Goal: Contribute content: Contribute content

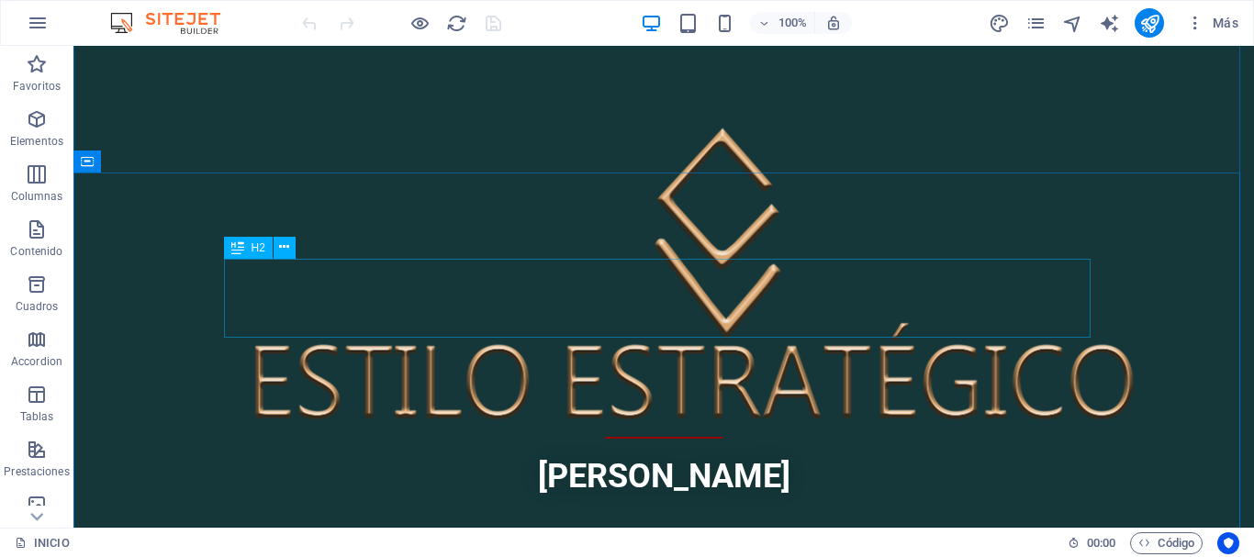
scroll to position [643, 0]
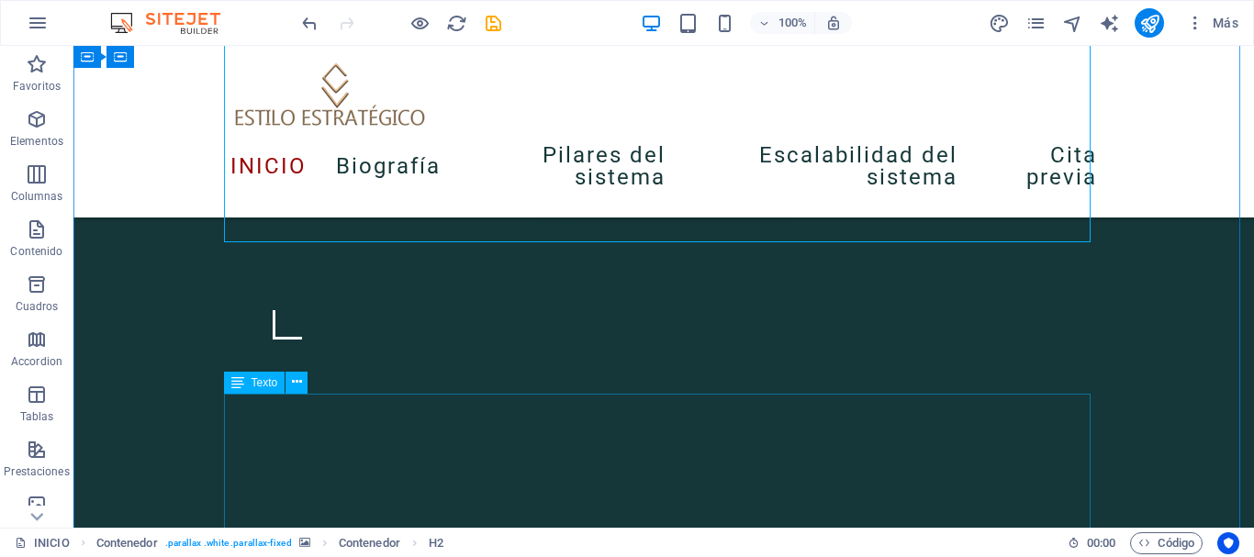
scroll to position [921, 0]
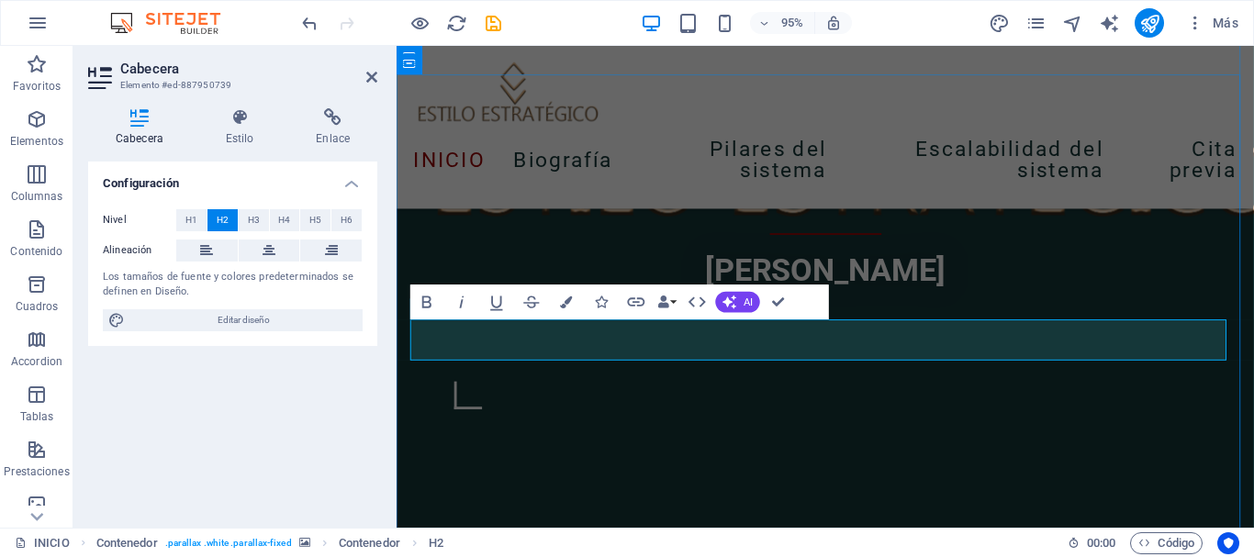
scroll to position [918, 0]
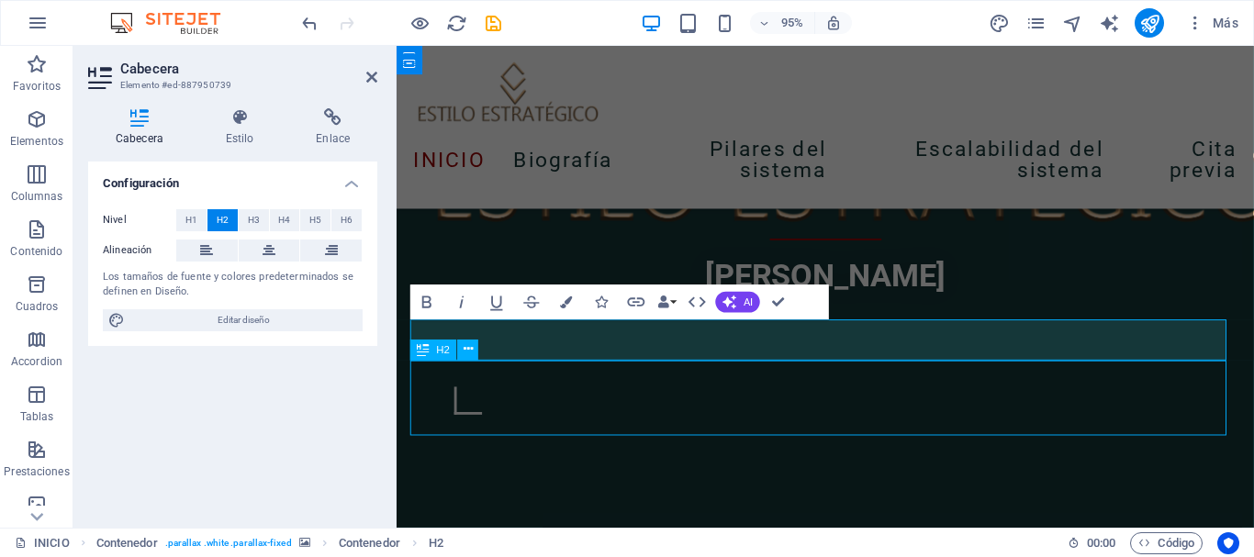
scroll to position [921, 0]
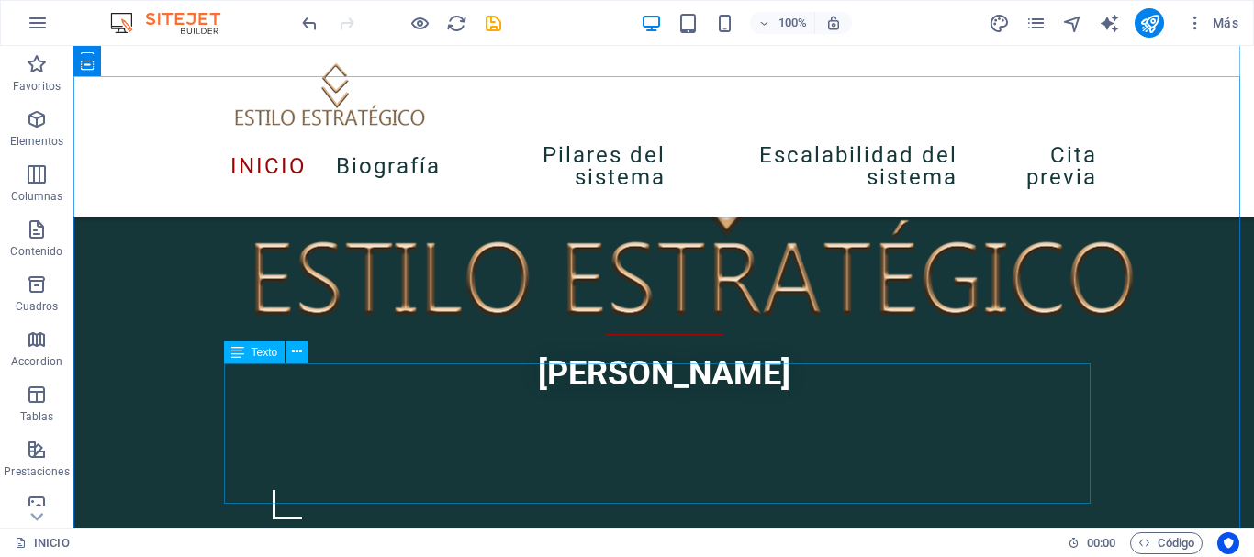
scroll to position [737, 0]
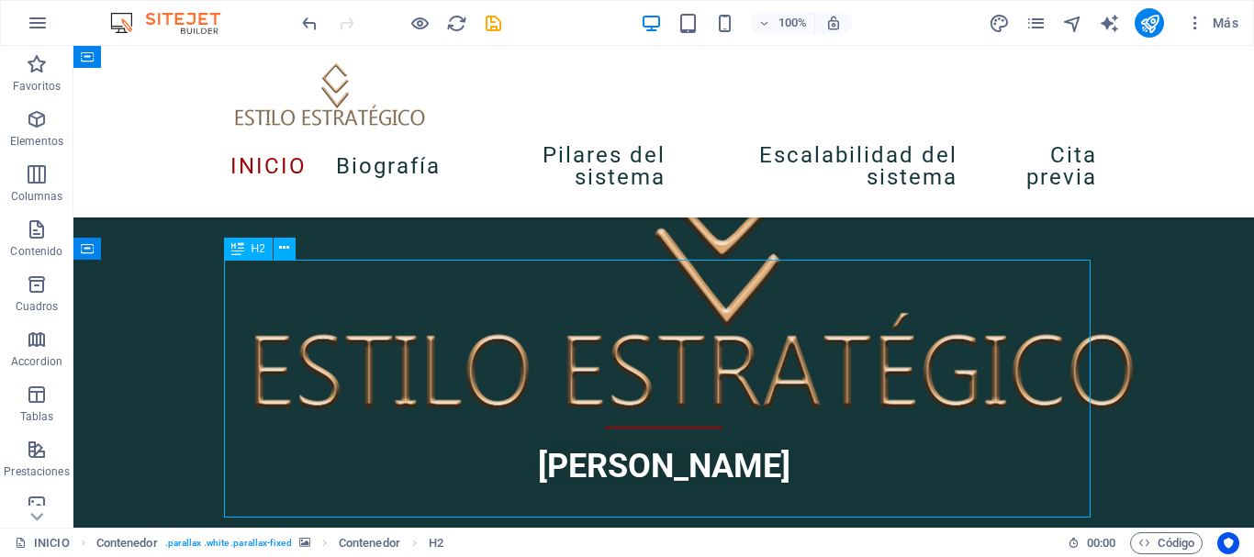
scroll to position [734, 0]
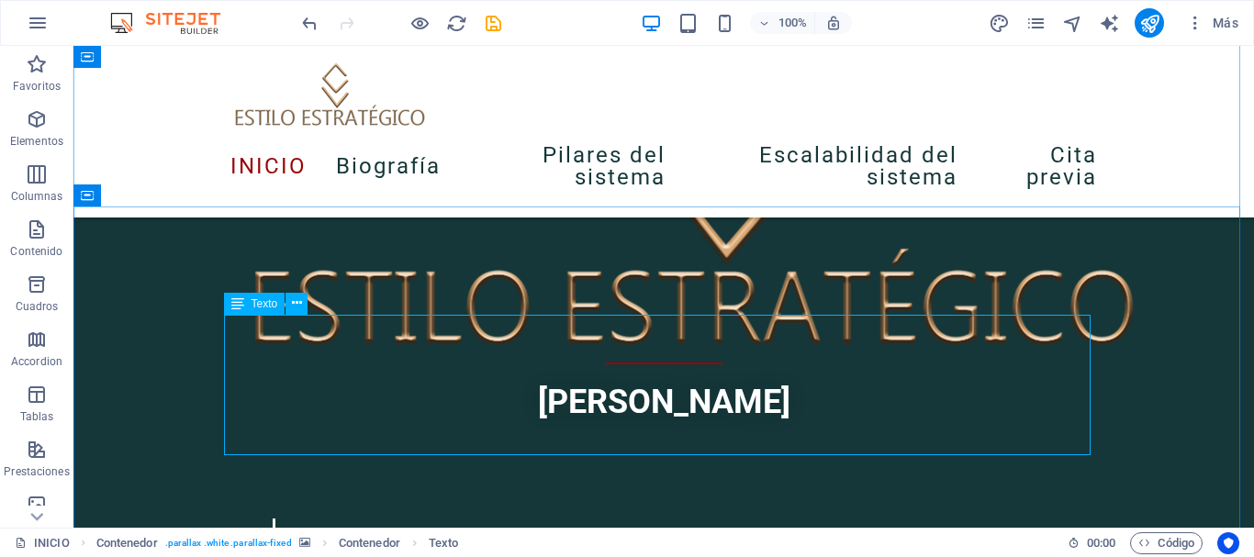
scroll to position [829, 0]
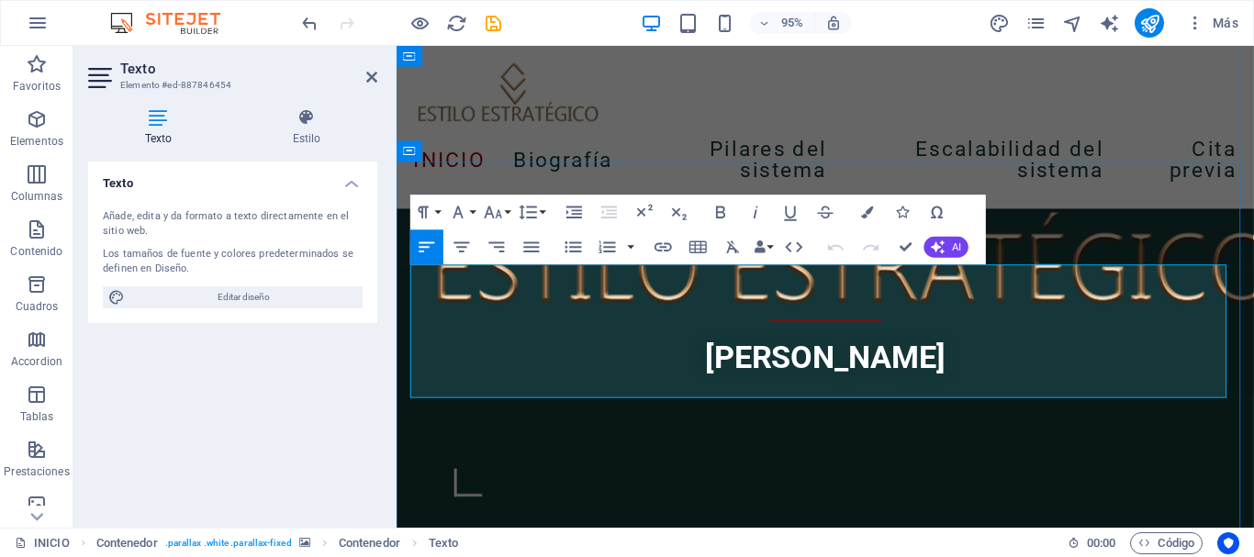
scroll to position [826, 0]
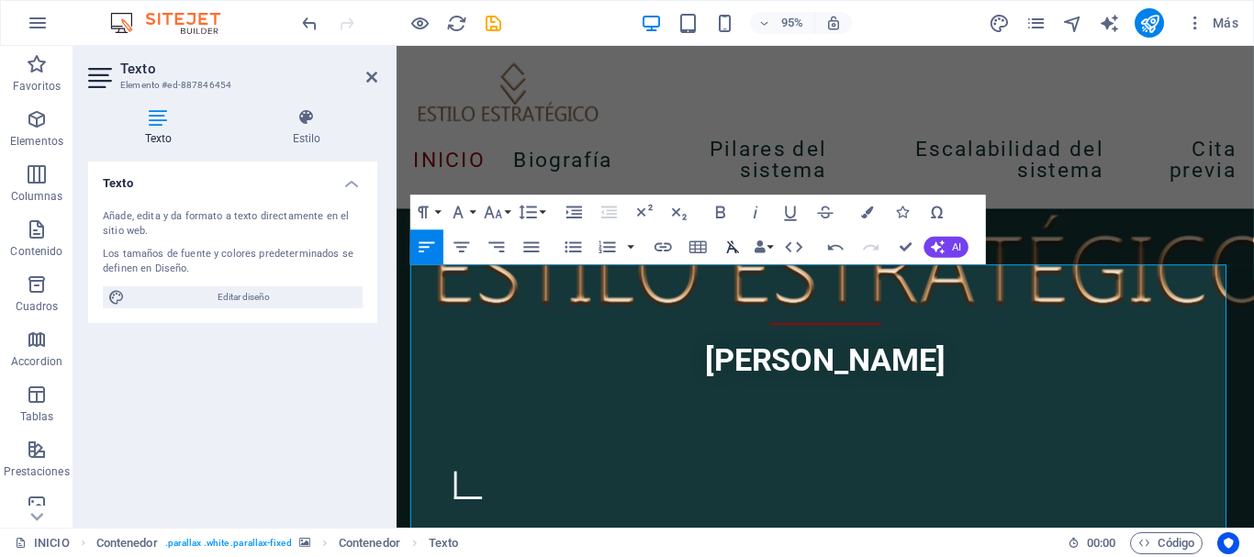
click at [737, 250] on icon "button" at bounding box center [732, 247] width 21 height 21
click at [731, 251] on icon "button" at bounding box center [732, 247] width 21 height 21
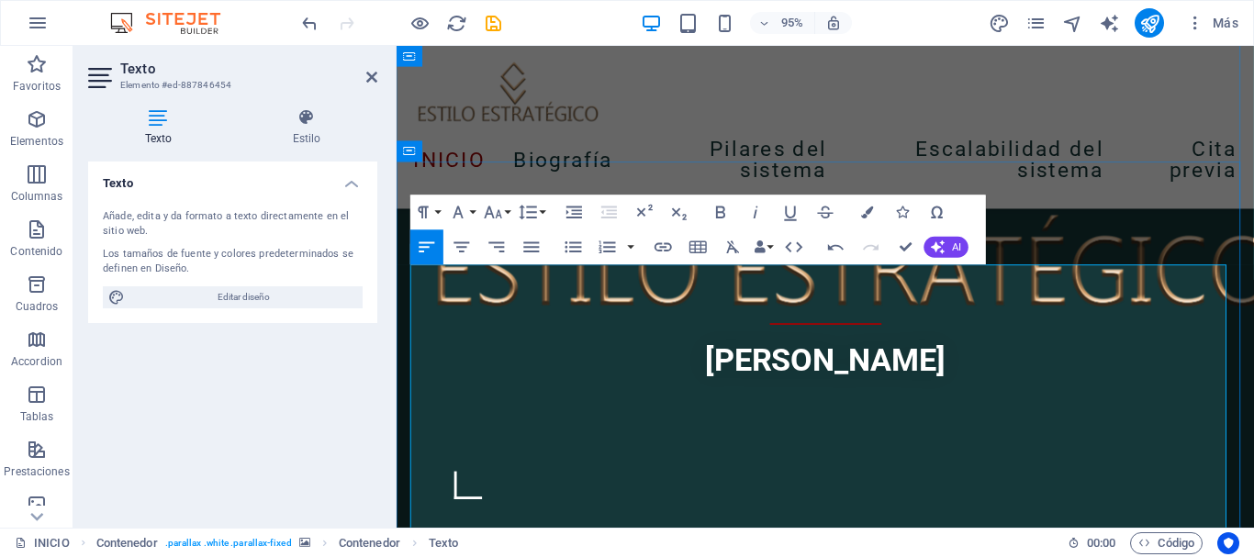
click at [727, 250] on icon "button" at bounding box center [732, 247] width 21 height 21
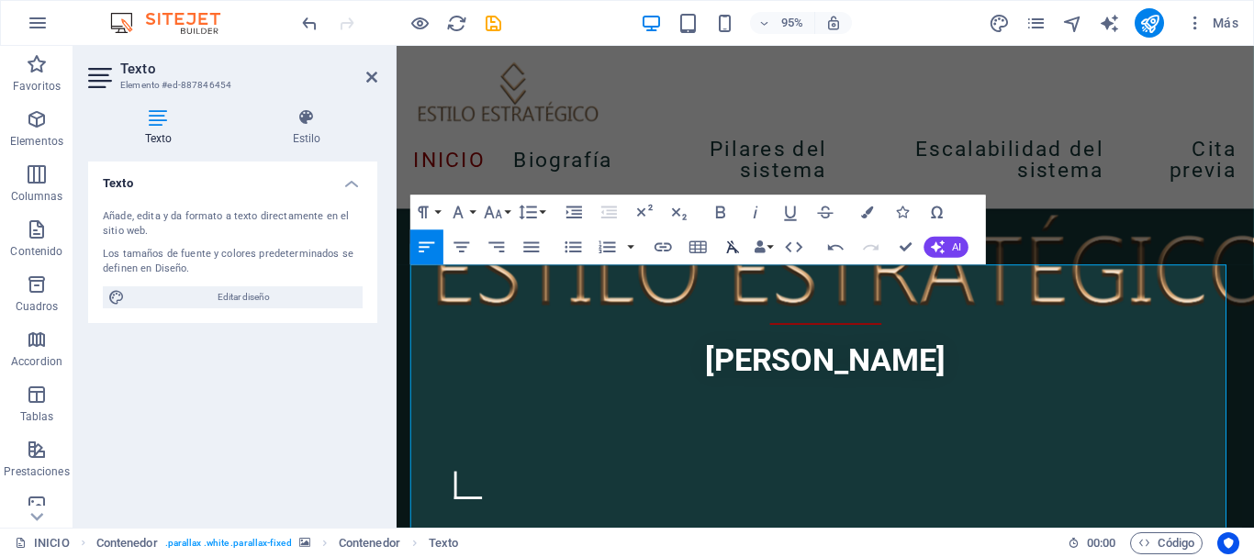
click at [734, 252] on icon "button" at bounding box center [732, 247] width 21 height 21
click at [733, 248] on icon "button" at bounding box center [733, 247] width 13 height 12
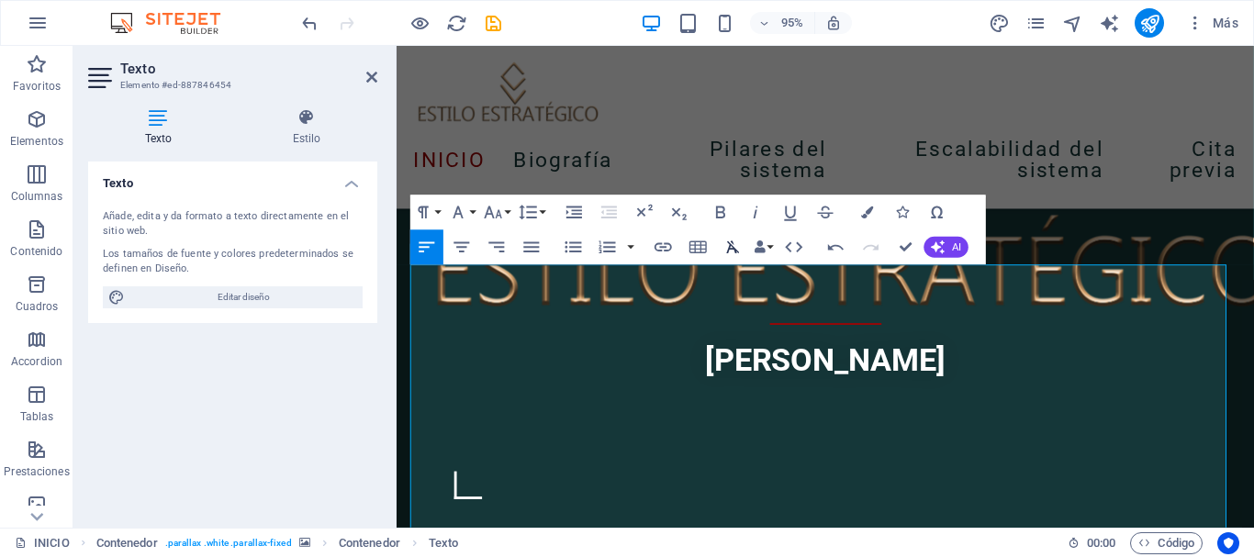
click at [733, 248] on icon "button" at bounding box center [733, 247] width 13 height 12
click at [769, 246] on button "Data Bindings" at bounding box center [764, 246] width 25 height 35
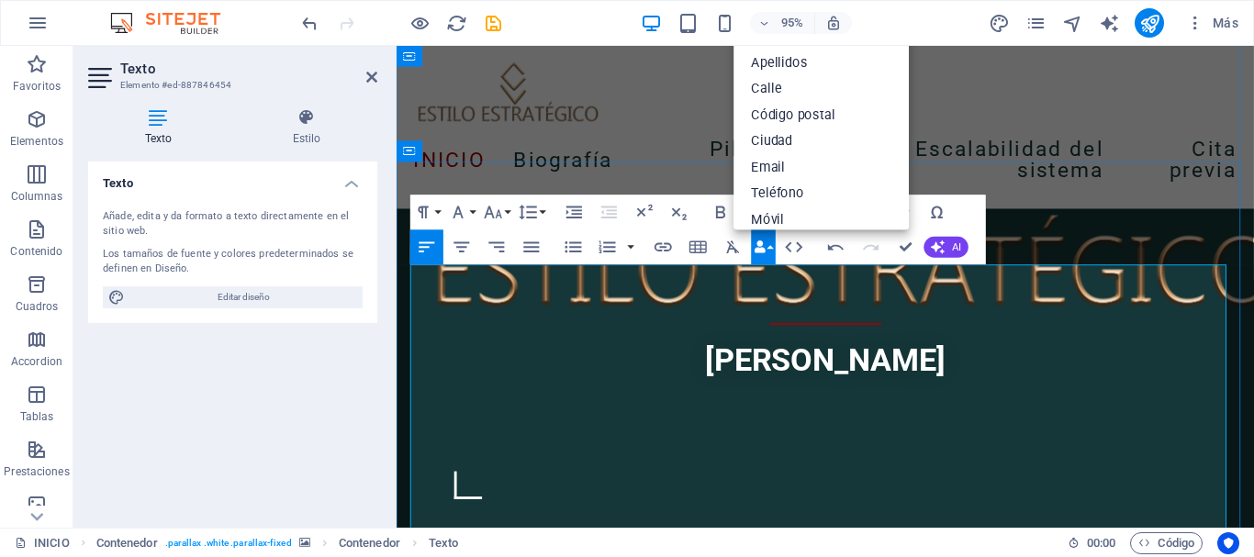
click at [732, 254] on icon "button" at bounding box center [732, 247] width 21 height 21
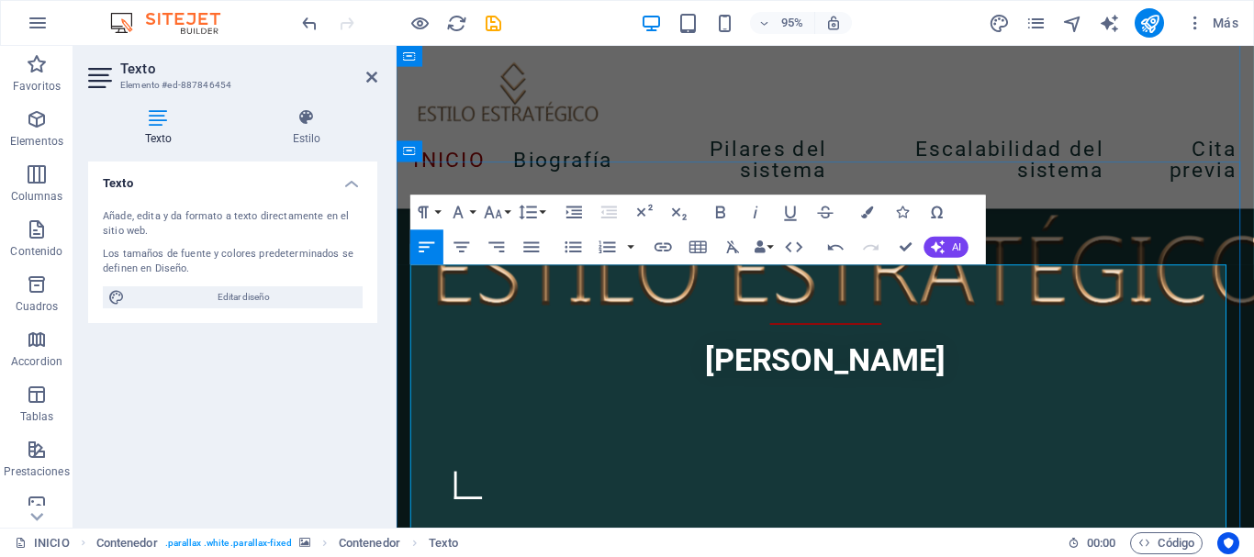
click at [732, 248] on icon "button" at bounding box center [732, 247] width 21 height 21
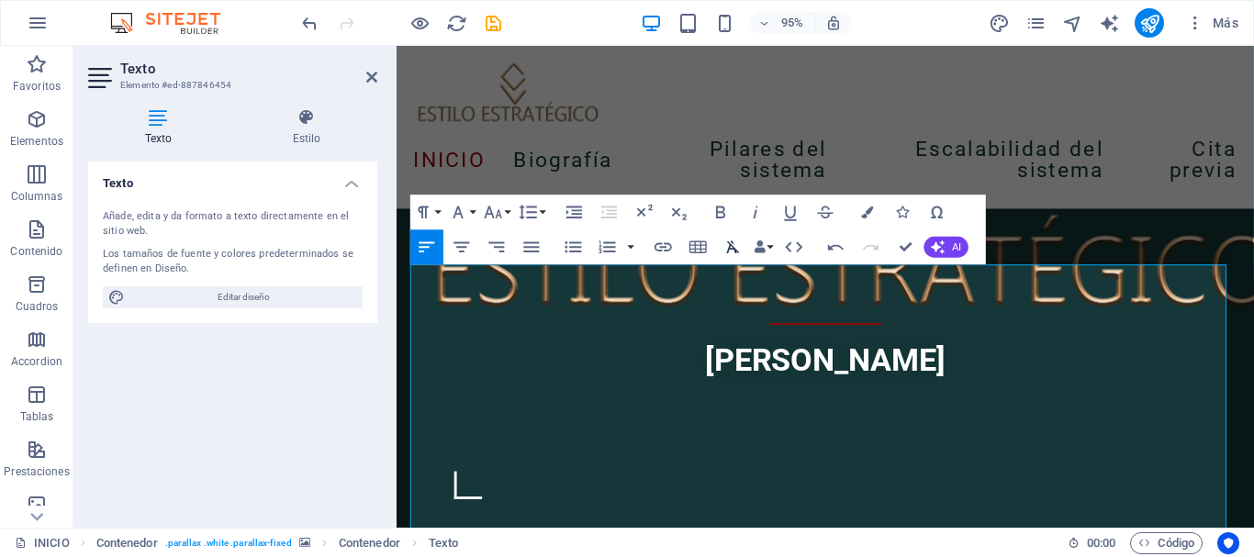
click at [732, 248] on icon "button" at bounding box center [732, 247] width 21 height 21
drag, startPoint x: 732, startPoint y: 248, endPoint x: 713, endPoint y: 258, distance: 21.0
click at [732, 248] on icon "button" at bounding box center [732, 247] width 21 height 21
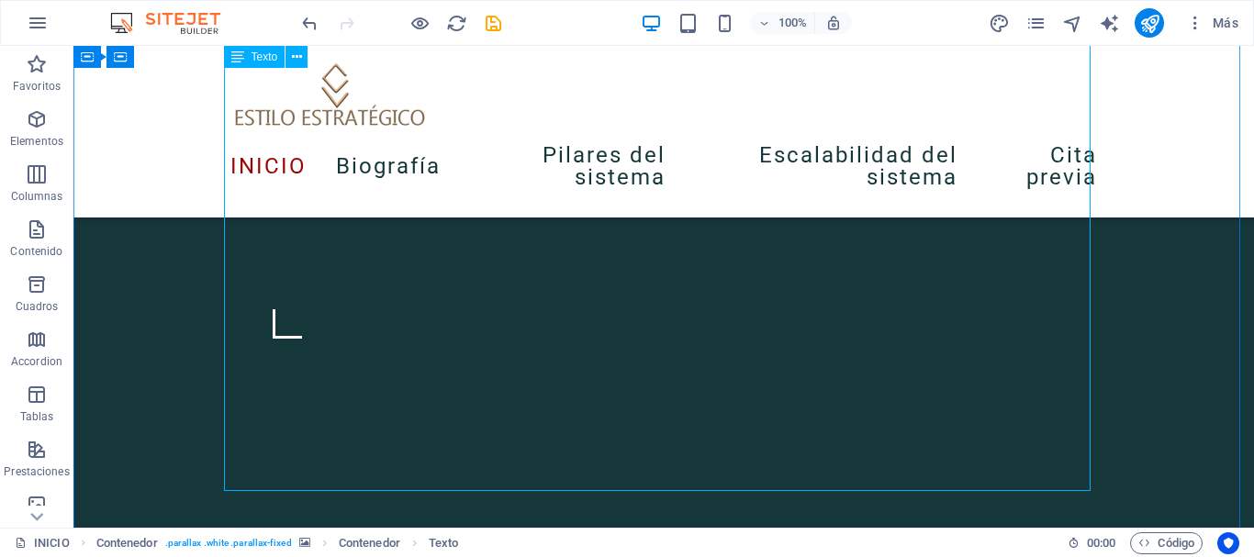
scroll to position [921, 0]
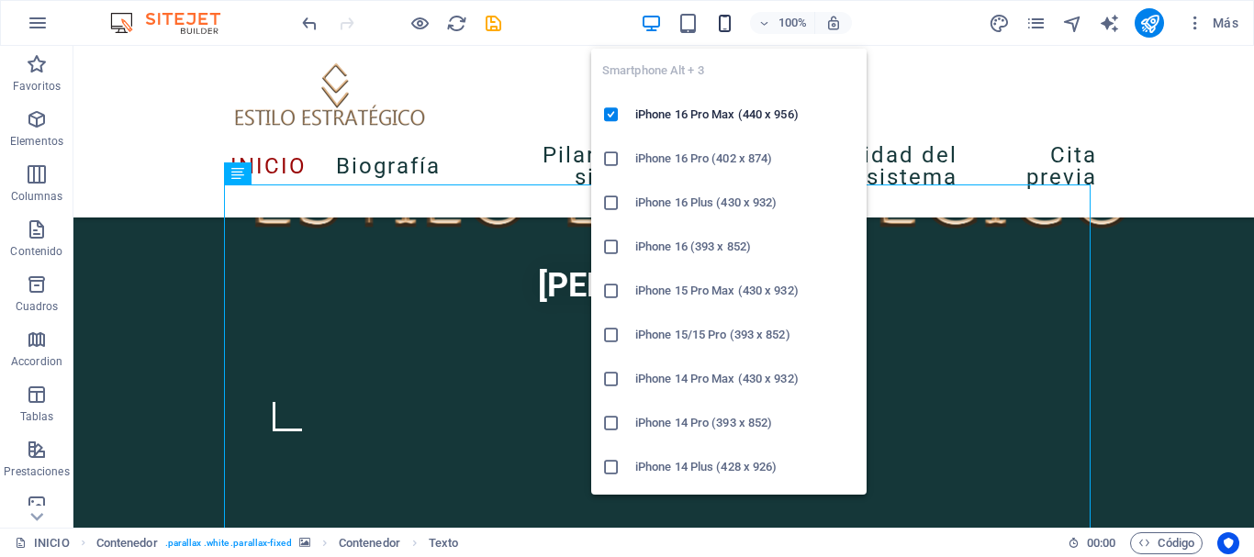
click at [731, 26] on icon "button" at bounding box center [724, 23] width 21 height 21
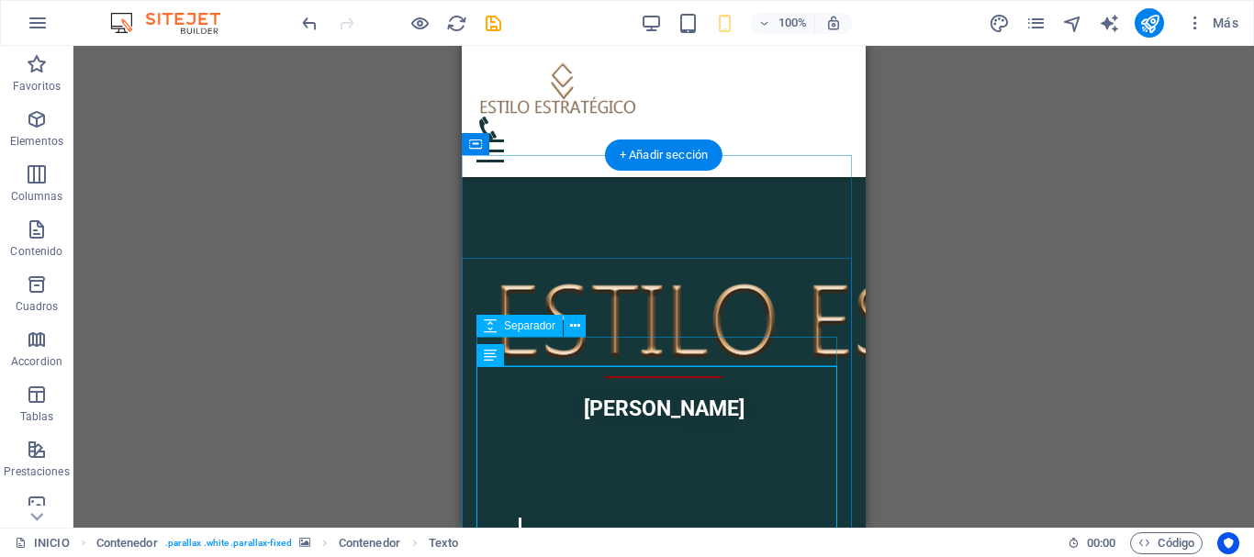
scroll to position [612, 0]
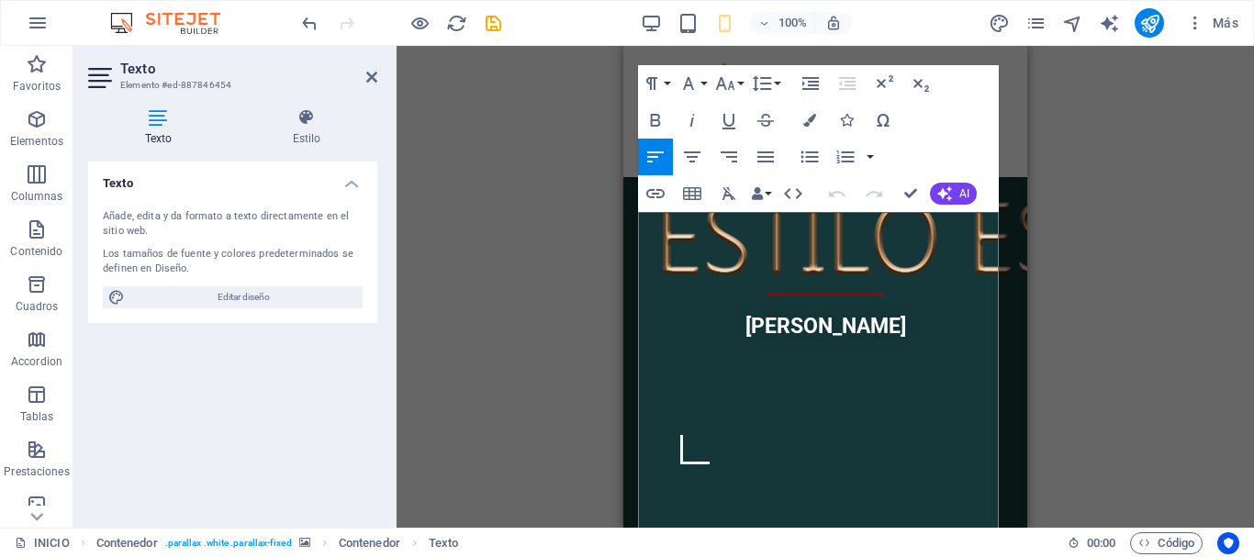
click at [534, 265] on div "Arrastra aquí para reemplazar el contenido existente. Si quieres crear un eleme…" at bounding box center [825, 287] width 857 height 482
click at [726, 195] on icon "button" at bounding box center [729, 193] width 14 height 13
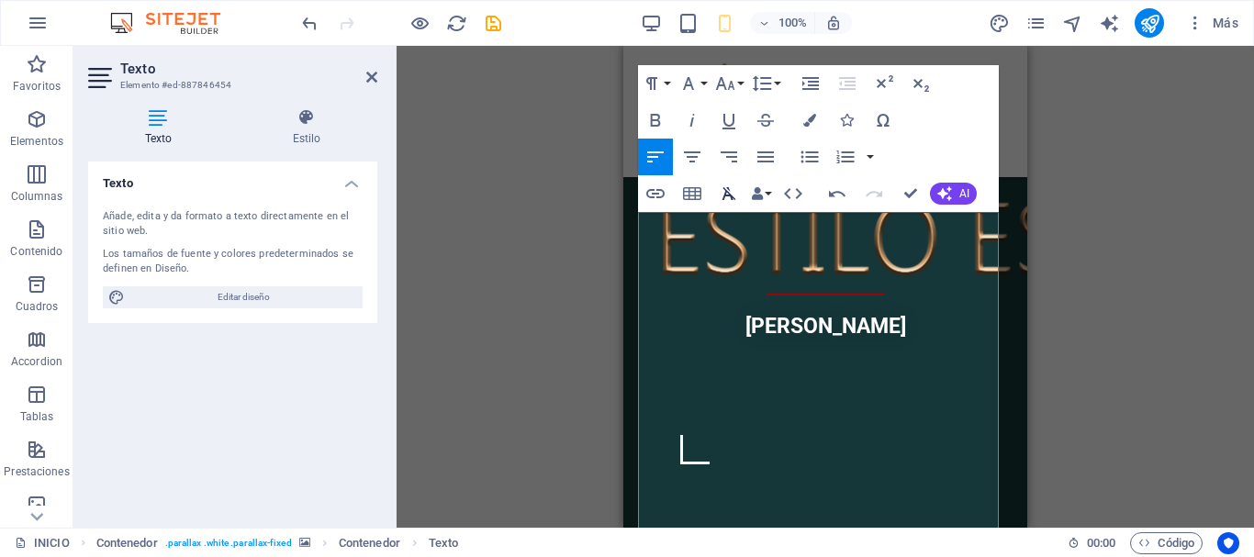
click at [726, 195] on icon "button" at bounding box center [729, 193] width 14 height 13
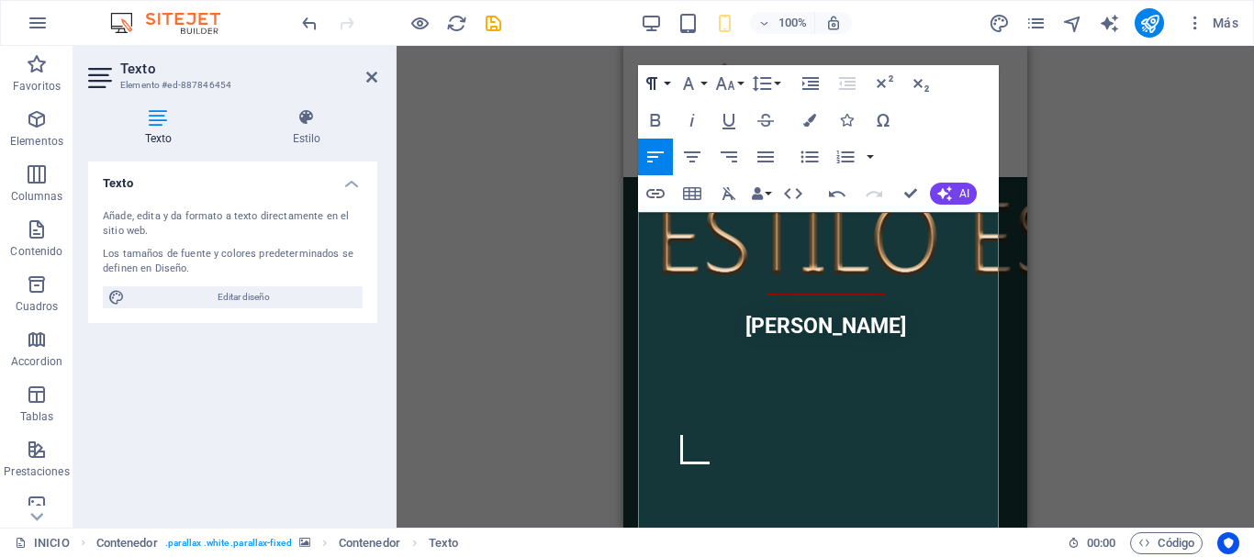
click at [659, 81] on icon "button" at bounding box center [652, 84] width 22 height 22
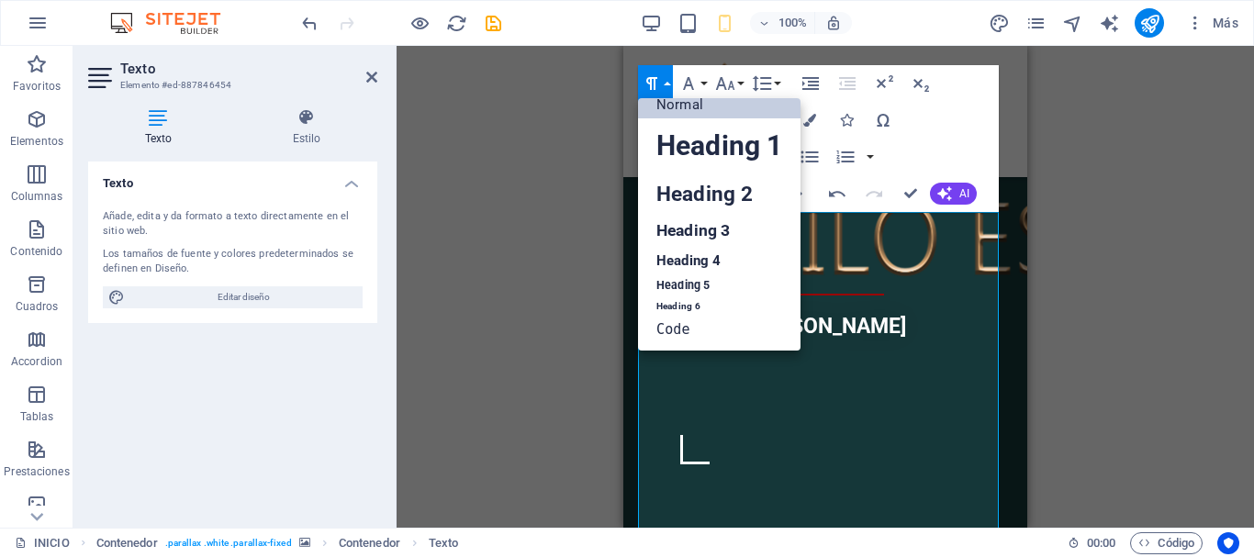
scroll to position [15, 0]
click at [659, 81] on icon "button" at bounding box center [652, 84] width 22 height 22
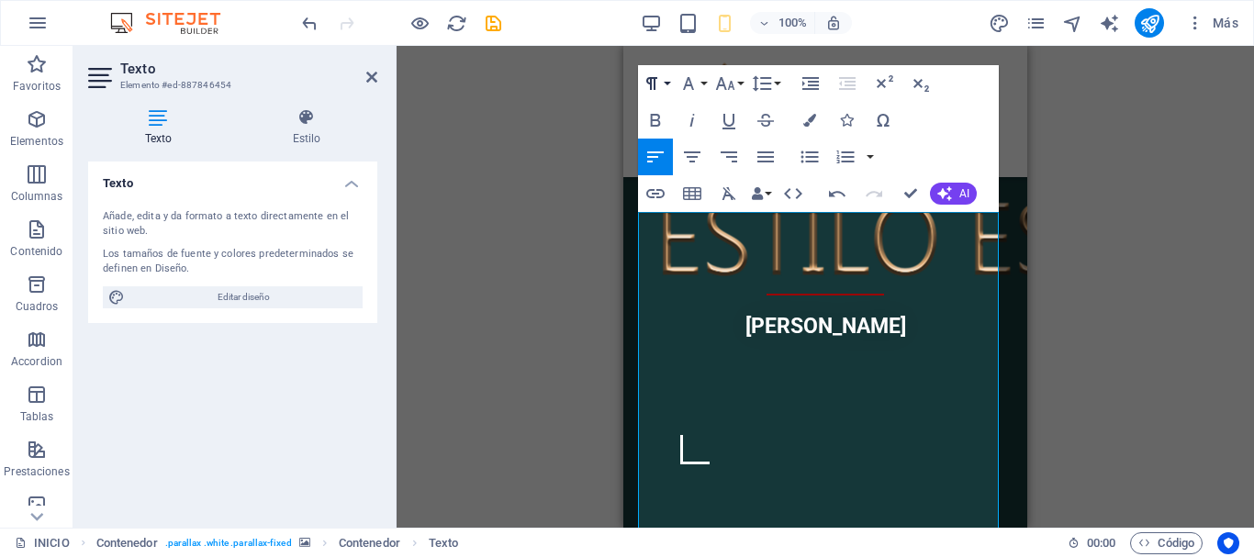
click at [661, 81] on icon "button" at bounding box center [652, 84] width 22 height 22
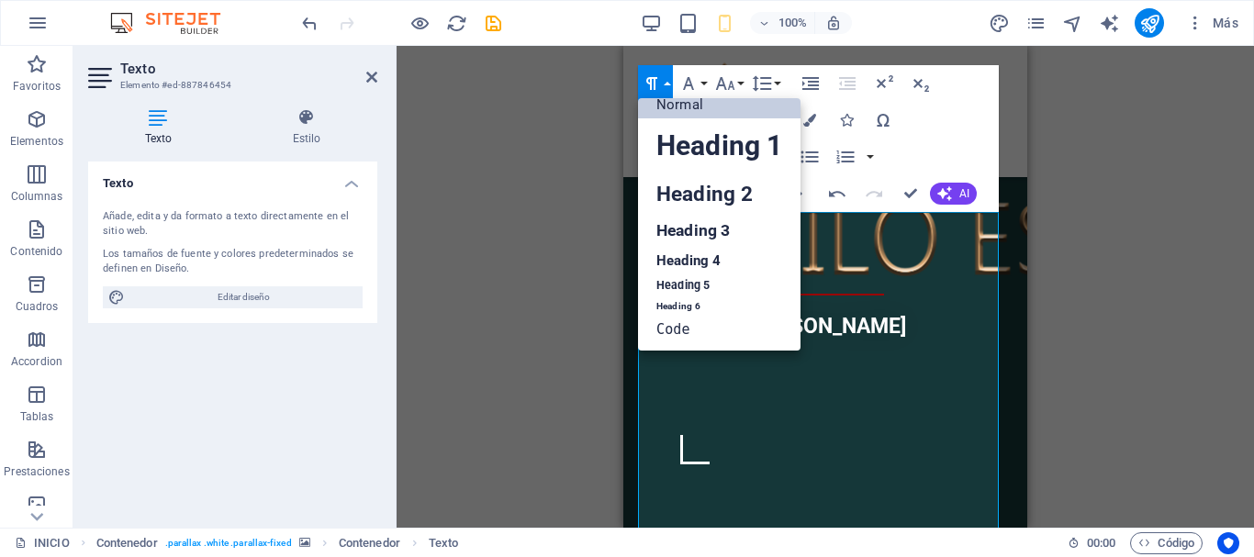
click at [675, 108] on link "Normal" at bounding box center [719, 105] width 162 height 28
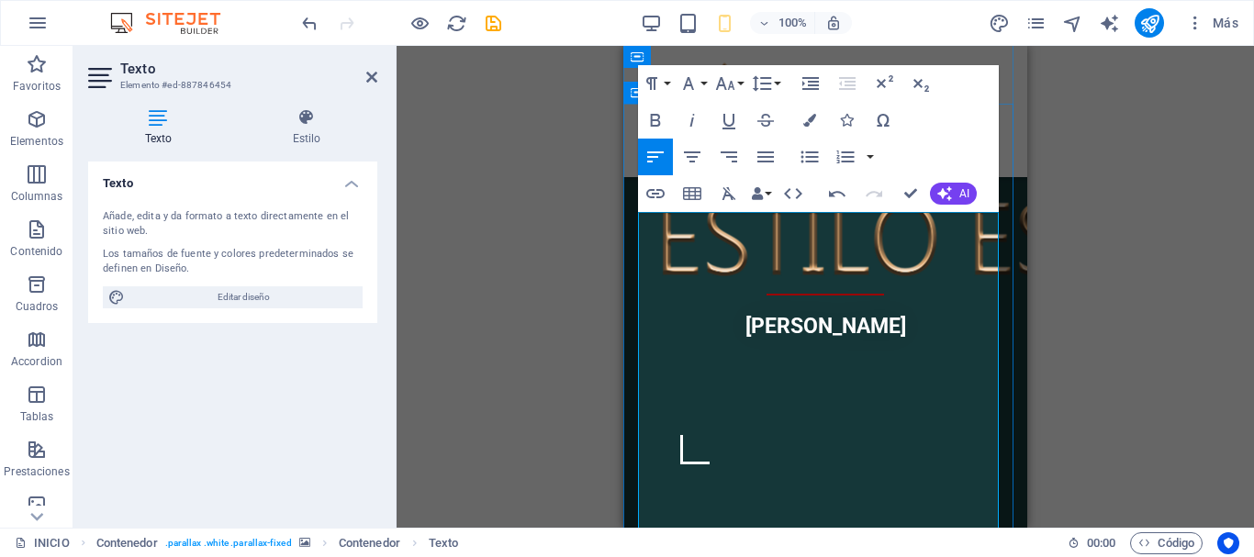
click at [767, 195] on button "Data Bindings" at bounding box center [761, 193] width 26 height 37
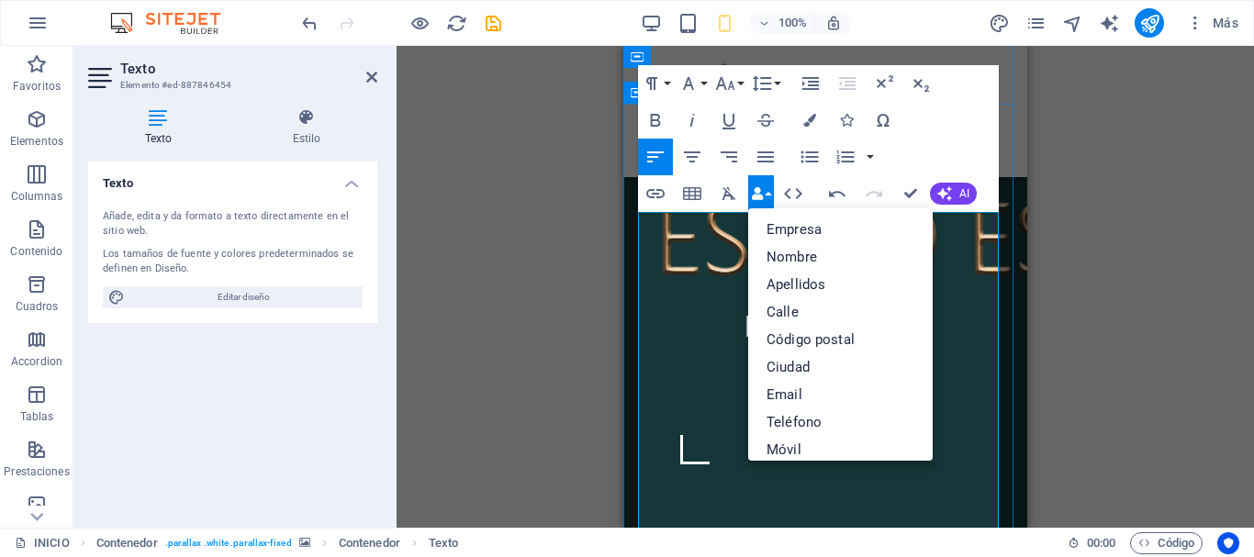
click at [727, 194] on icon "button" at bounding box center [729, 194] width 22 height 22
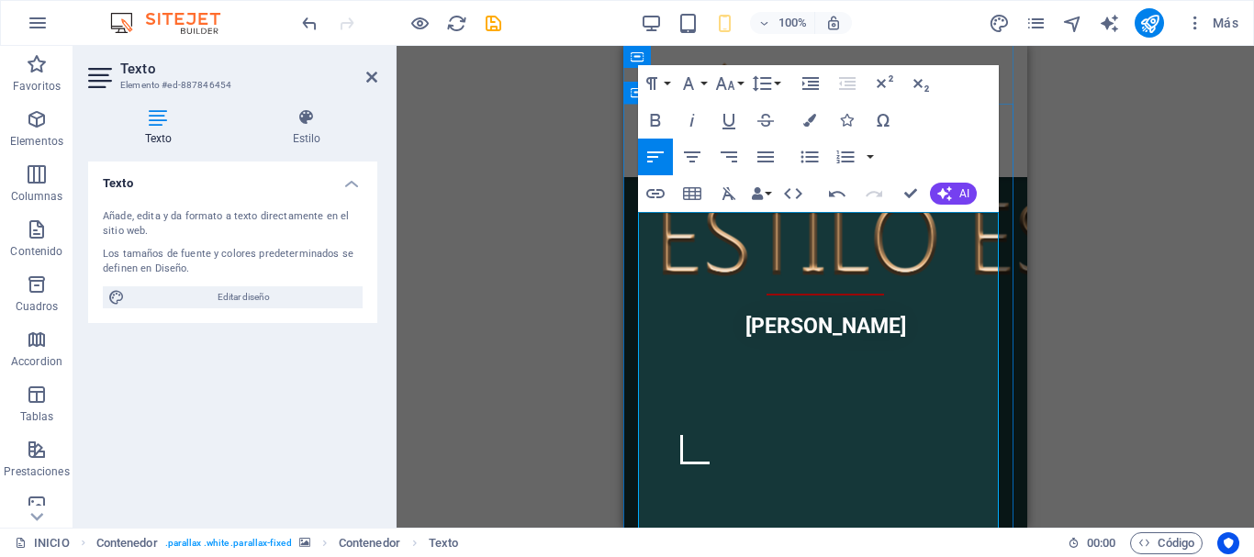
click at [726, 196] on icon "button" at bounding box center [729, 193] width 14 height 13
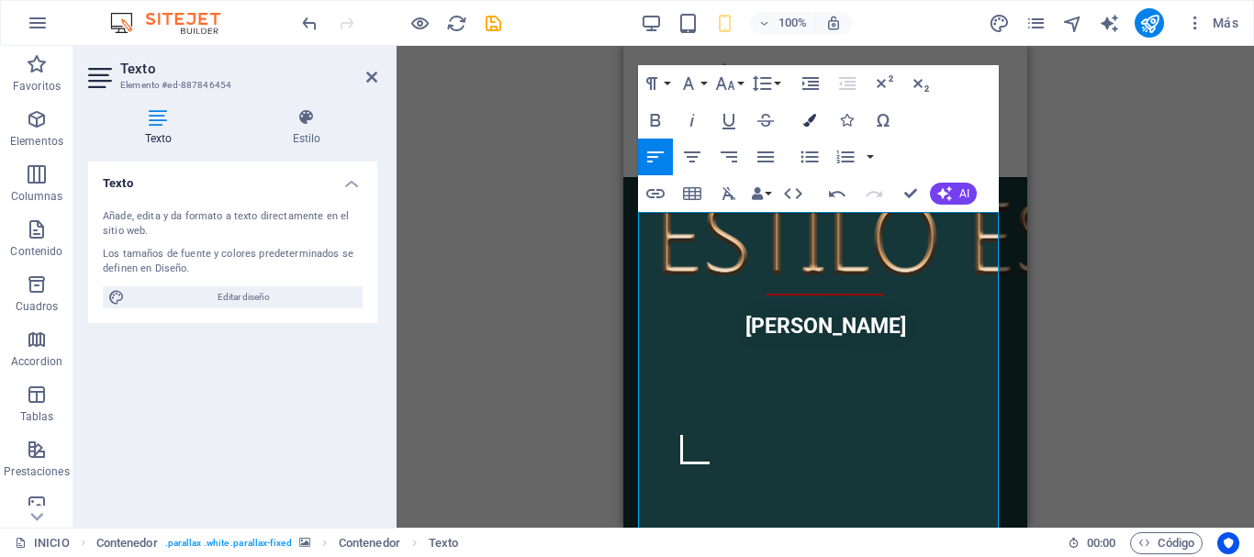
click at [807, 126] on icon "button" at bounding box center [809, 120] width 13 height 13
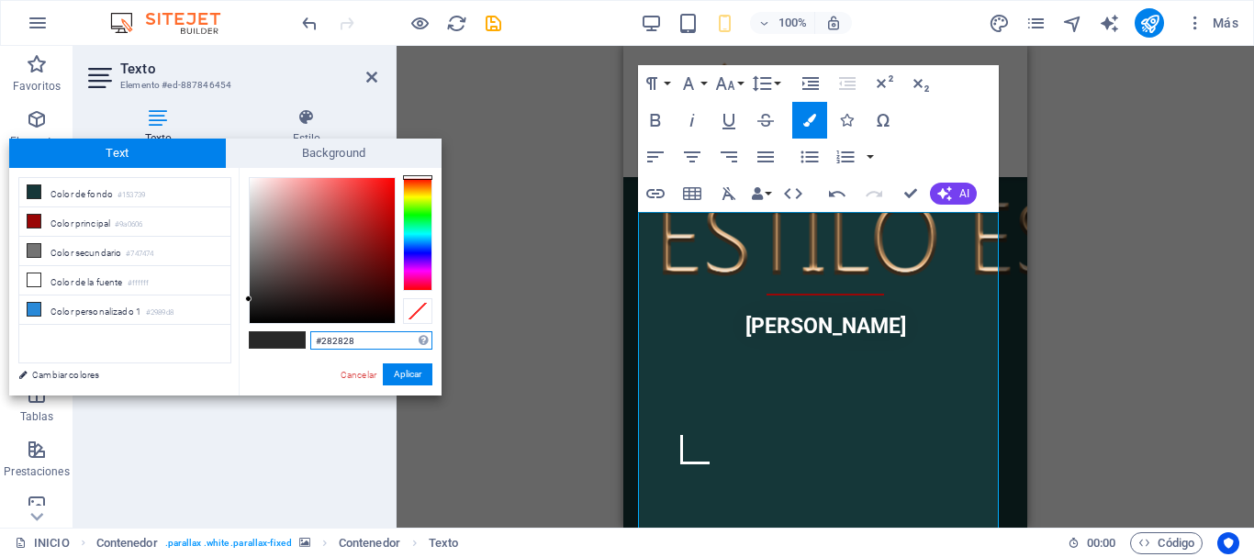
drag, startPoint x: 359, startPoint y: 340, endPoint x: 313, endPoint y: 344, distance: 46.1
click at [313, 344] on input "#282828" at bounding box center [371, 340] width 122 height 18
paste input "153739"
type input "#153739"
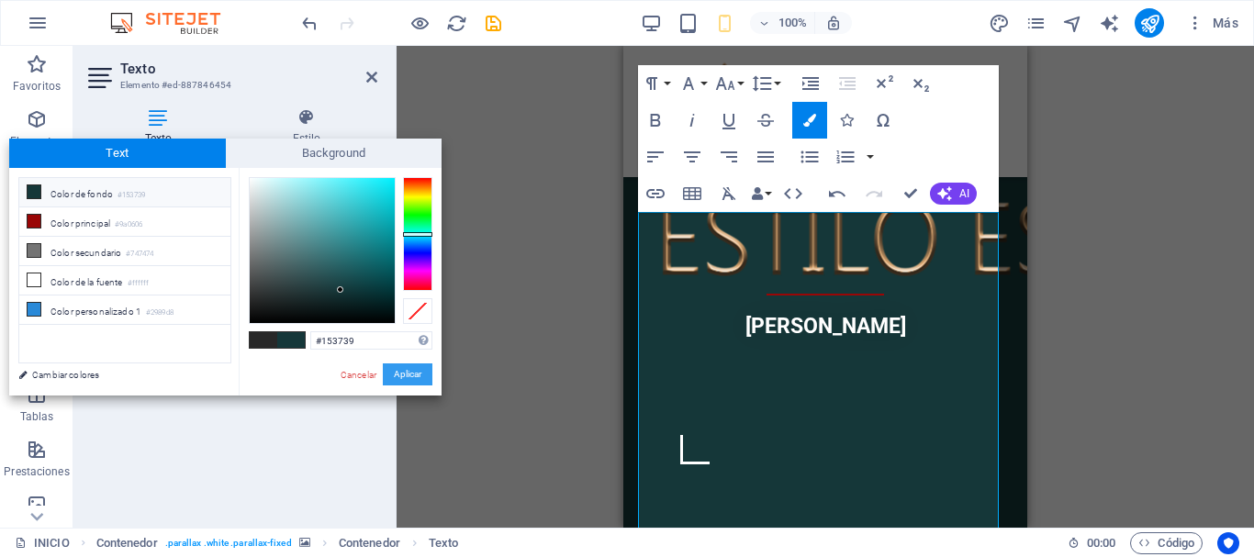
click at [405, 375] on button "Aplicar" at bounding box center [408, 374] width 50 height 22
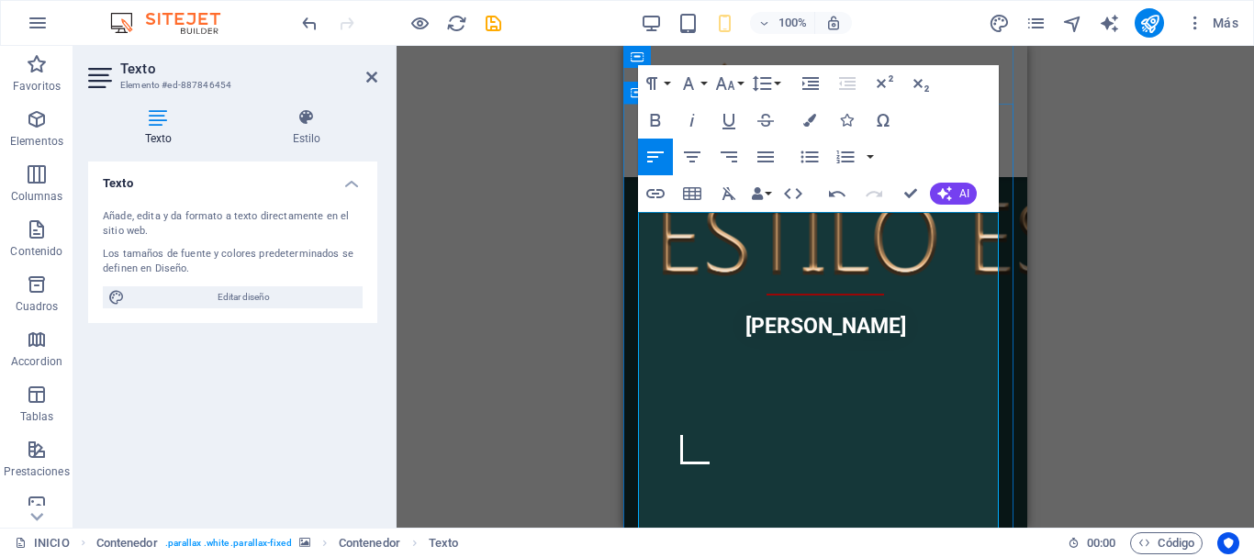
click at [1052, 390] on div "Arrastra aquí para reemplazar el contenido existente. Si quieres crear un eleme…" at bounding box center [825, 287] width 857 height 482
click at [622, 434] on div "Arrastra aquí para reemplazar el contenido existente. Si quieres crear un eleme…" at bounding box center [825, 287] width 857 height 482
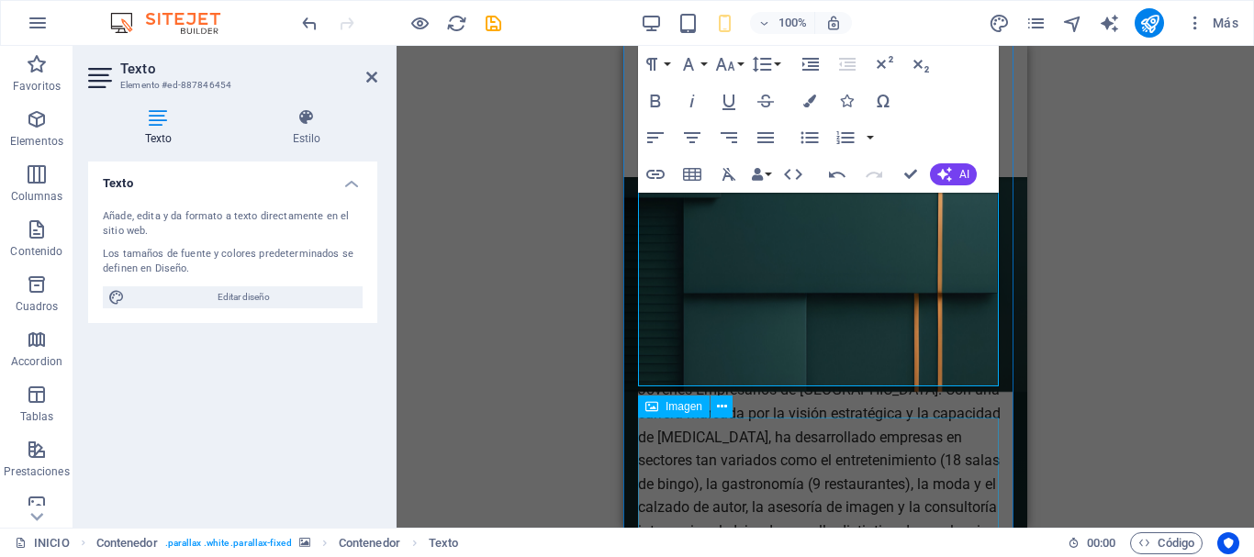
scroll to position [1347, 0]
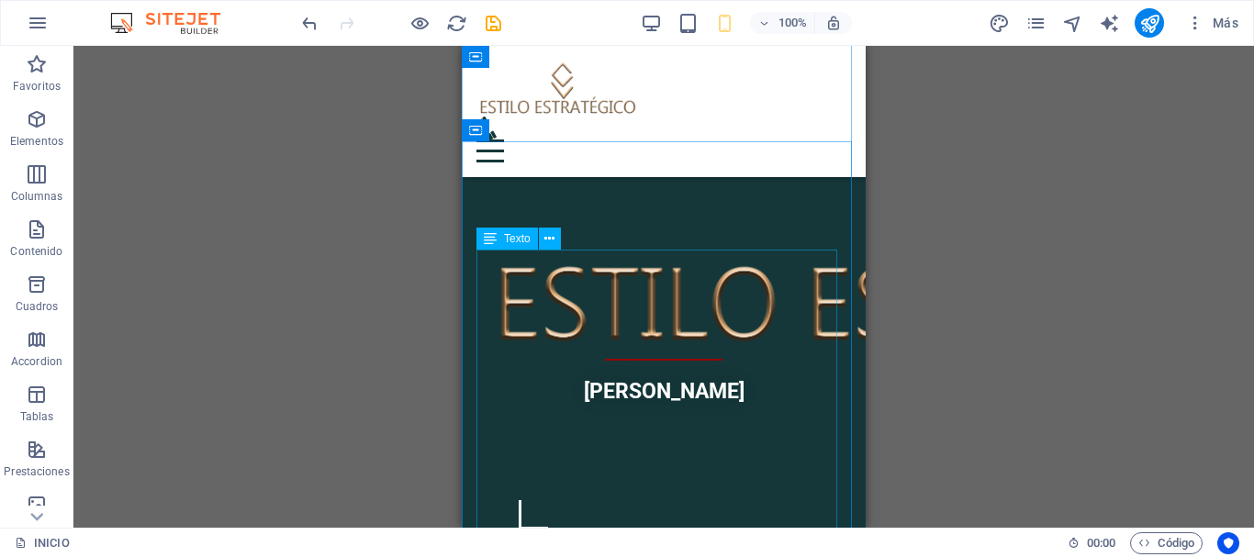
scroll to position [520, 0]
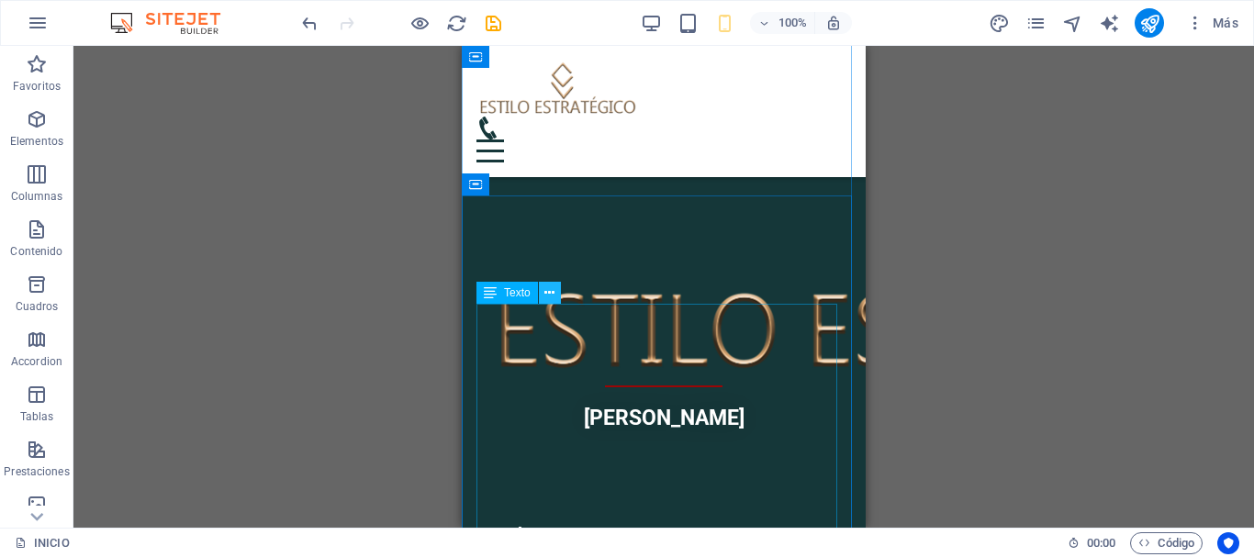
click at [546, 290] on icon at bounding box center [549, 293] width 10 height 19
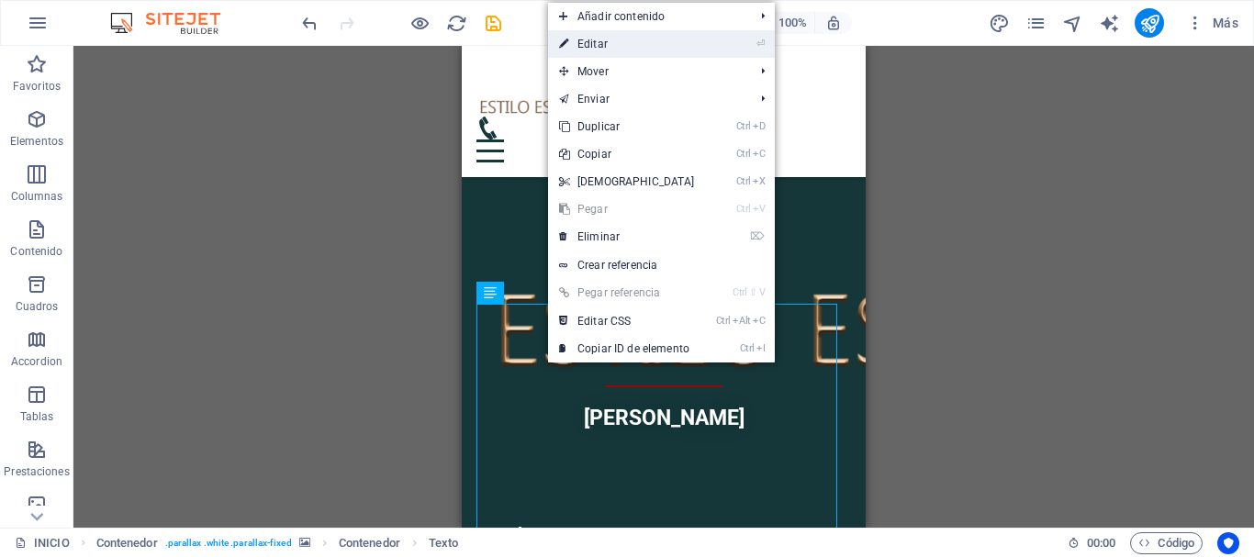
click at [618, 55] on link "⏎ Editar" at bounding box center [627, 44] width 158 height 28
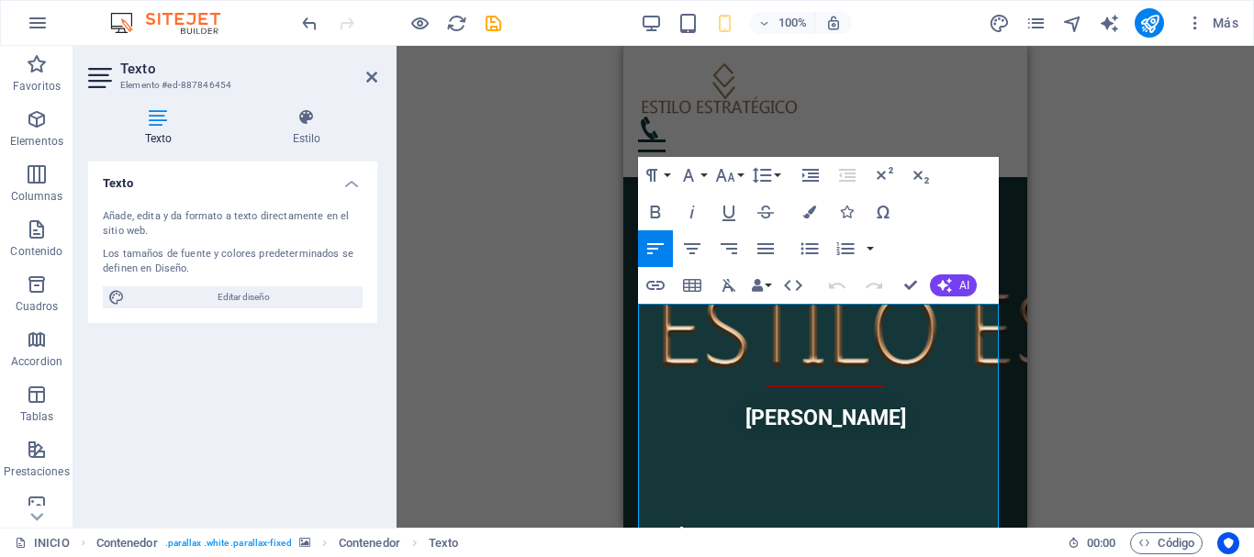
click at [149, 126] on icon at bounding box center [158, 117] width 140 height 18
click at [293, 119] on icon at bounding box center [306, 117] width 141 height 18
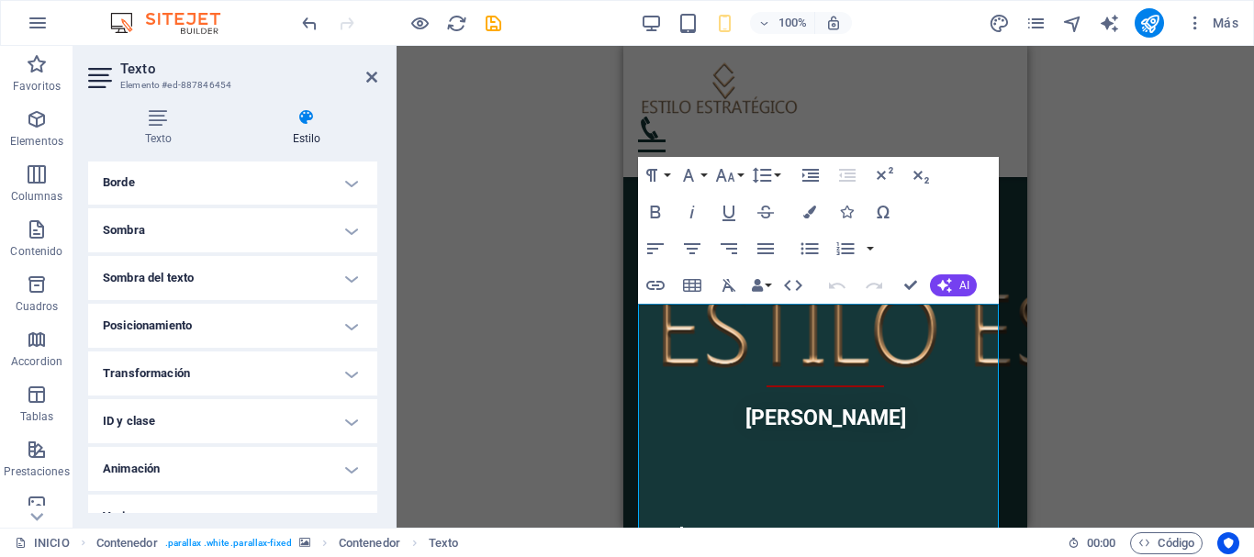
scroll to position [440, 0]
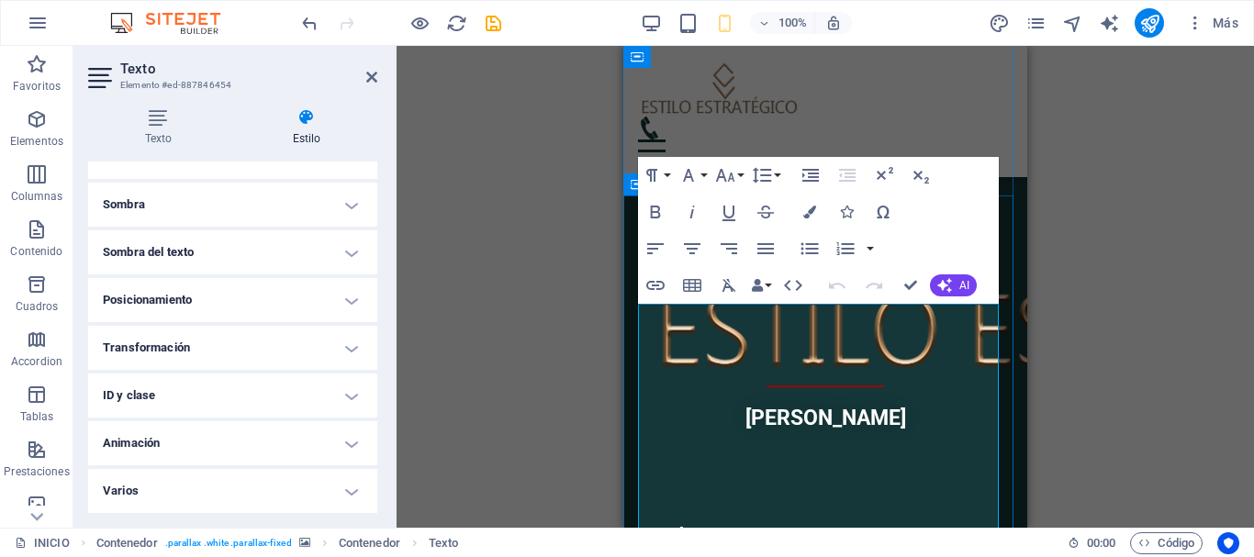
click at [726, 286] on icon "button" at bounding box center [729, 285] width 14 height 13
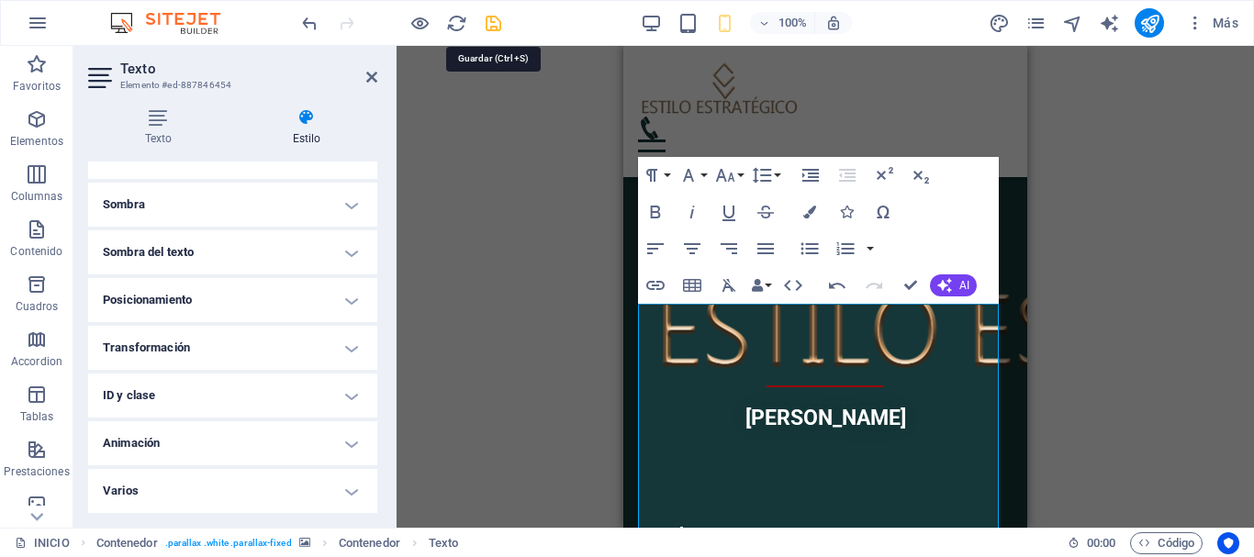
click at [486, 22] on icon "save" at bounding box center [493, 23] width 21 height 21
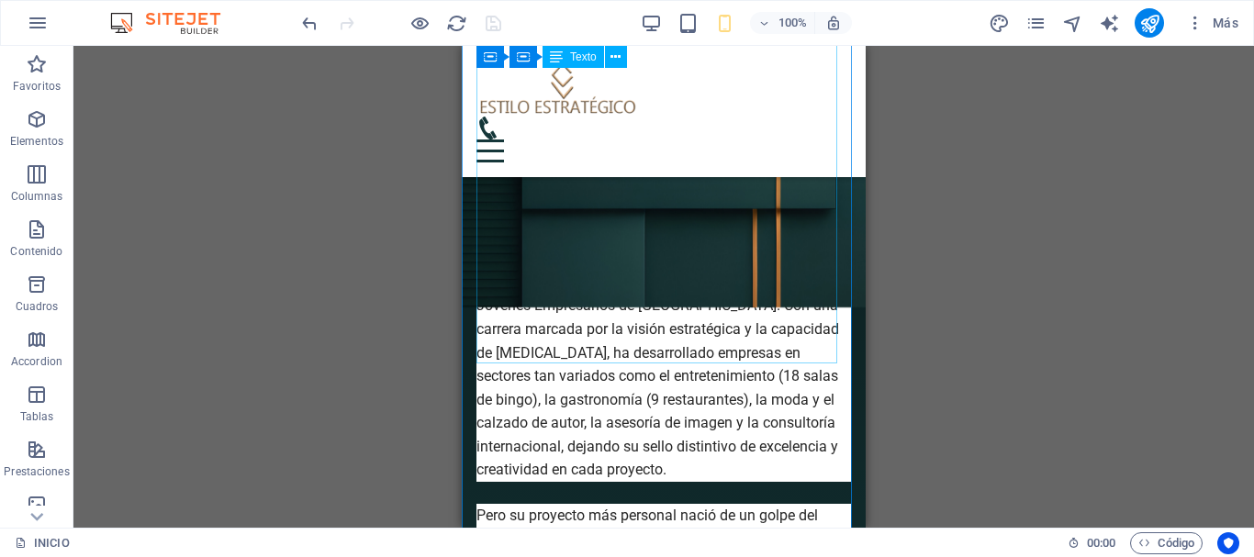
scroll to position [1438, 0]
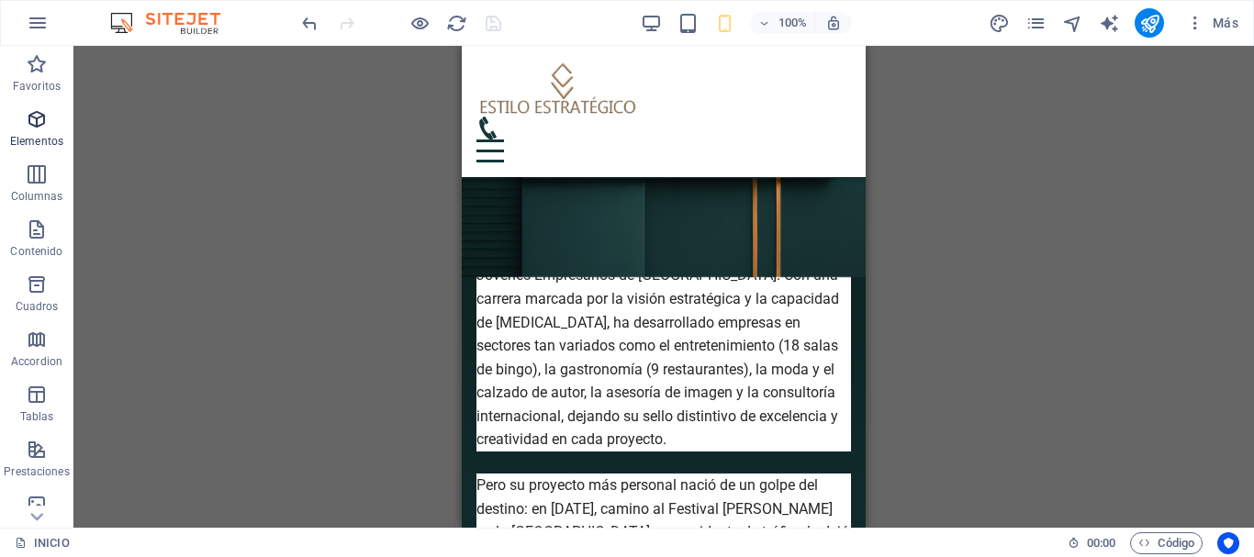
click at [28, 114] on icon "button" at bounding box center [37, 119] width 22 height 22
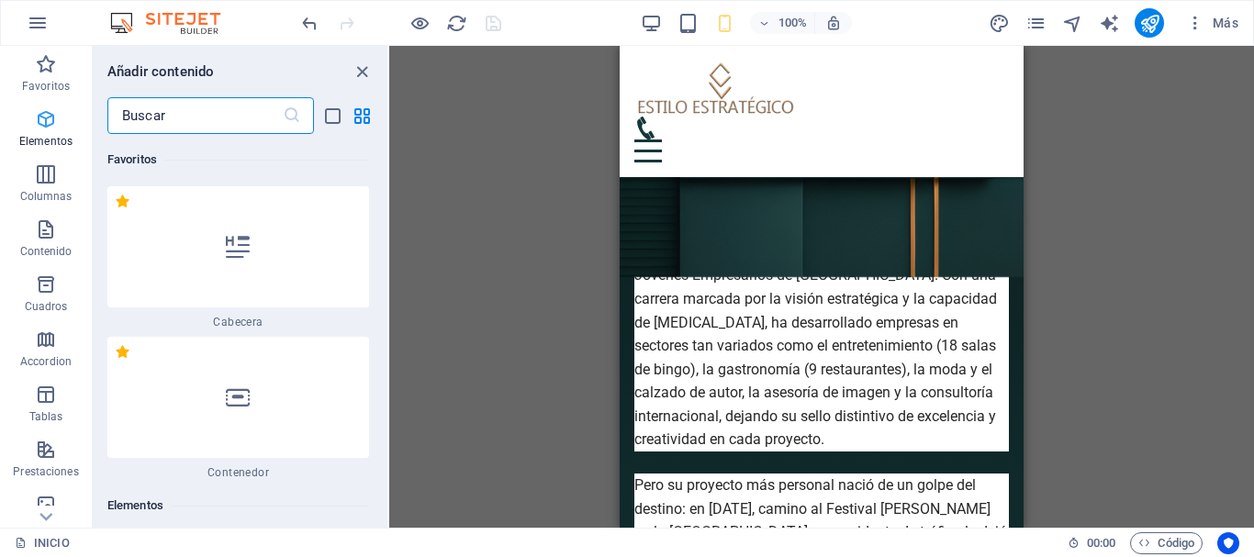
scroll to position [346, 0]
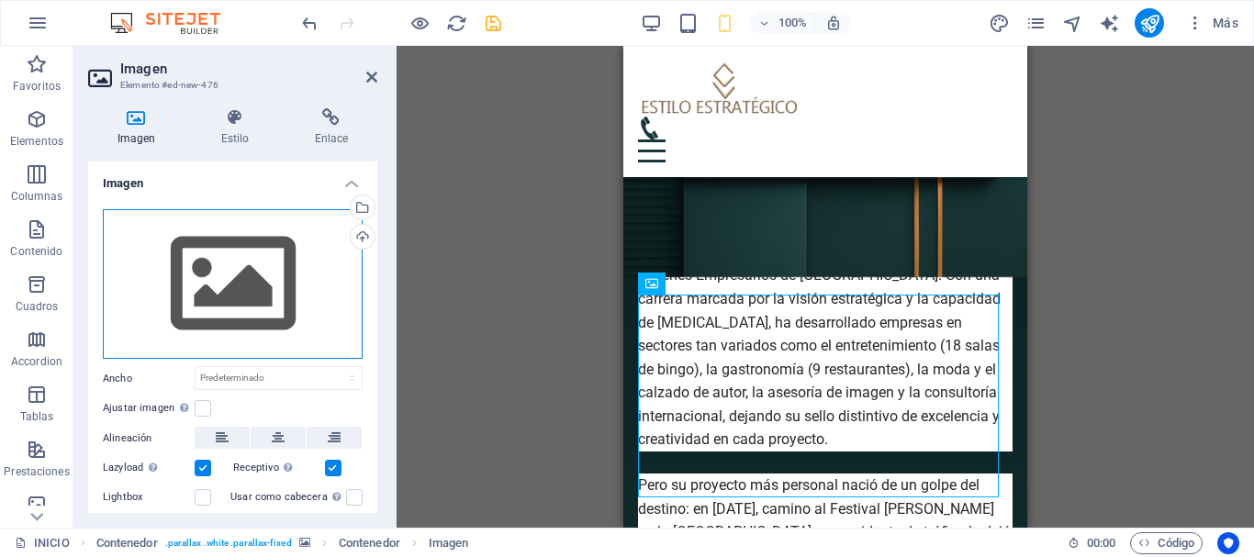
click at [251, 302] on div "Arrastra archivos aquí, haz clic para escoger archivos o selecciona archivos de…" at bounding box center [233, 284] width 260 height 151
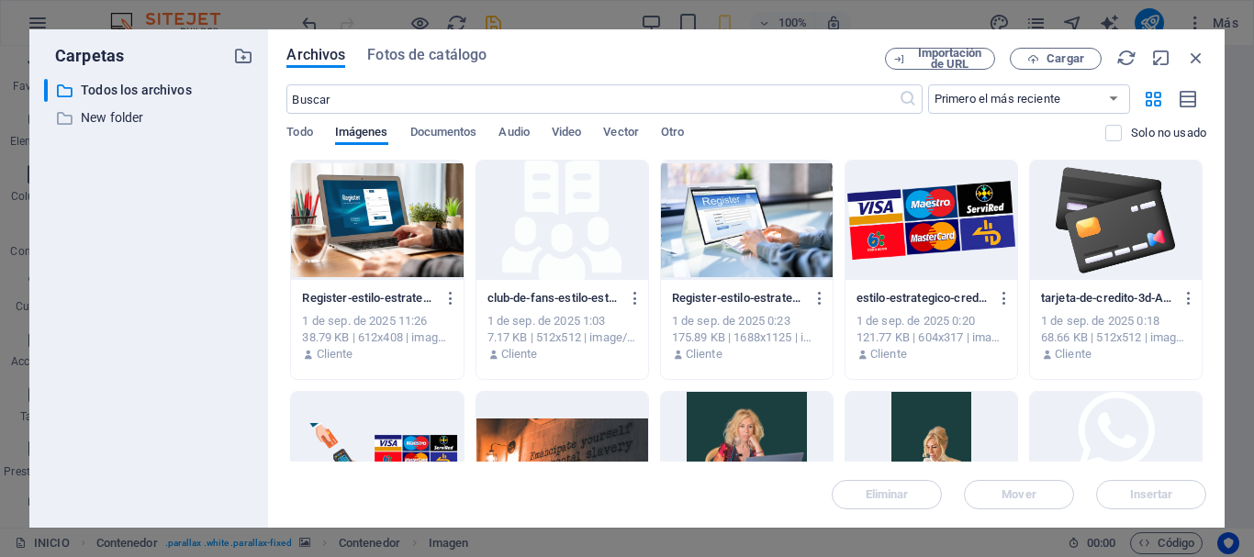
click at [1074, 61] on span "Cargar" at bounding box center [1065, 58] width 38 height 11
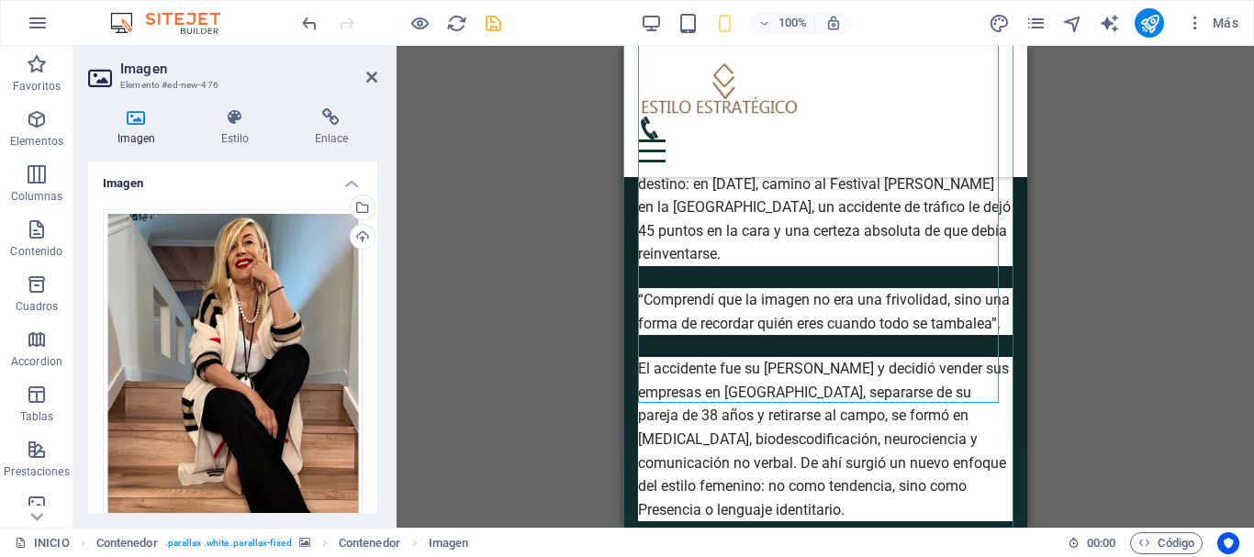
scroll to position [1897, 0]
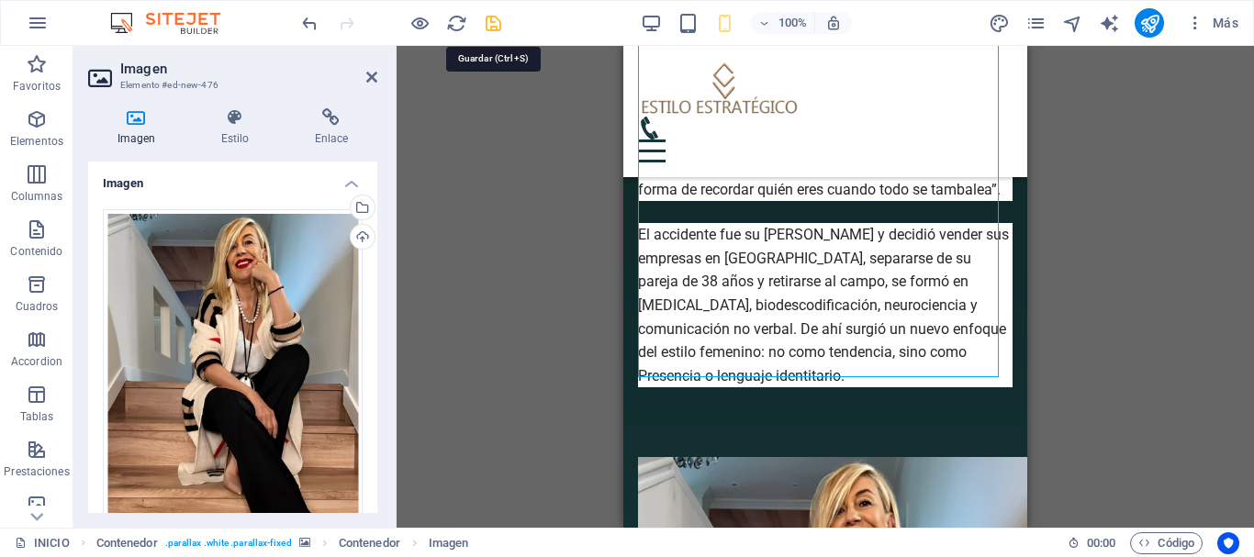
click at [489, 30] on icon "save" at bounding box center [493, 23] width 21 height 21
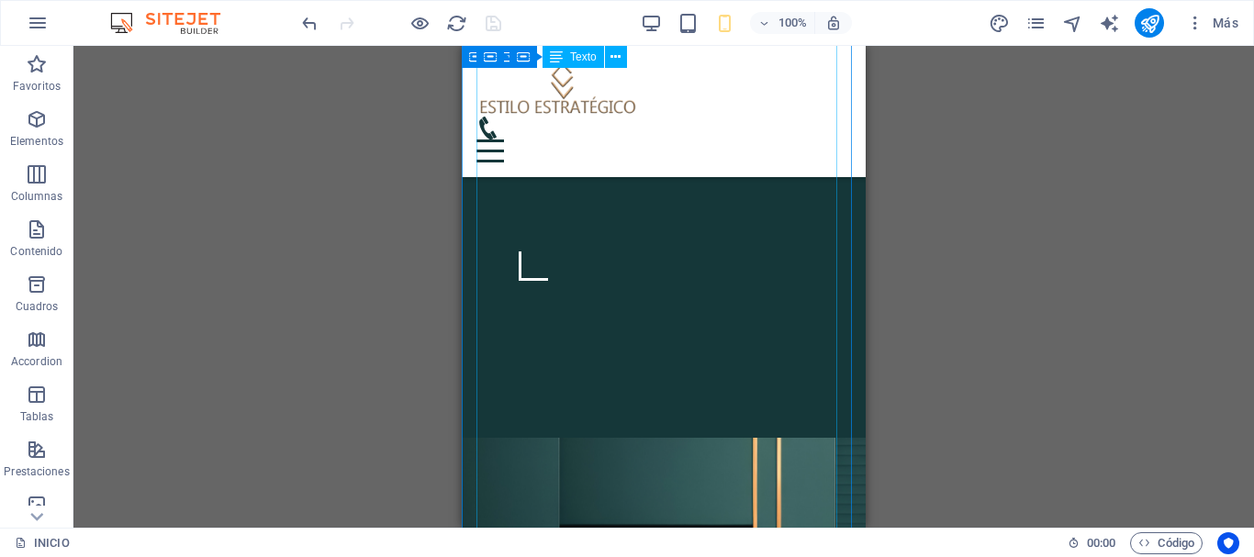
scroll to position [429, 0]
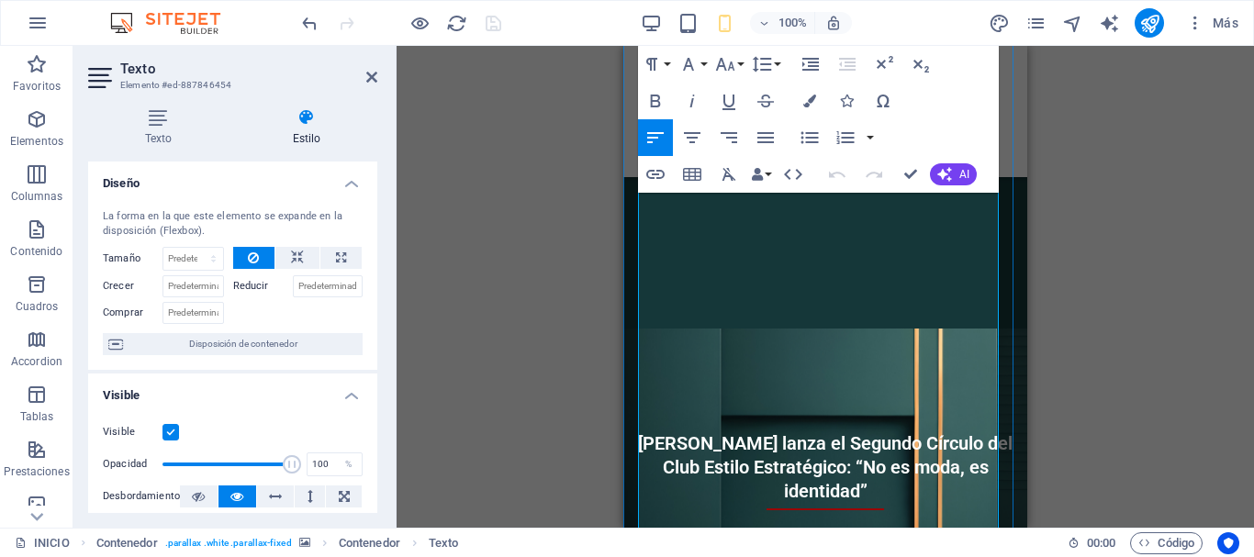
scroll to position [1272, 0]
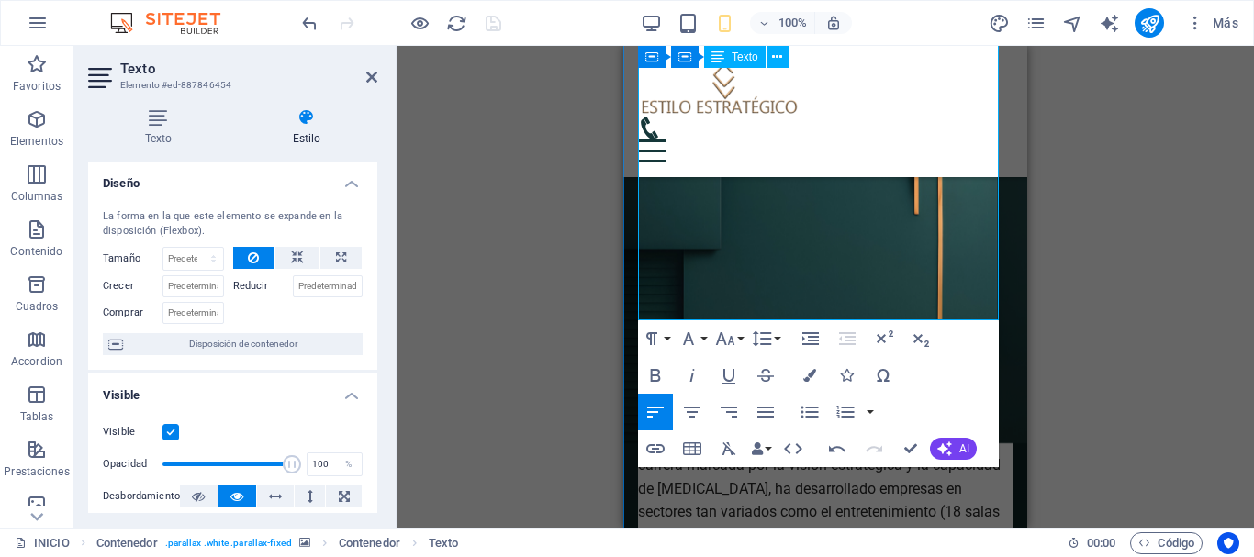
scroll to position [1089, 0]
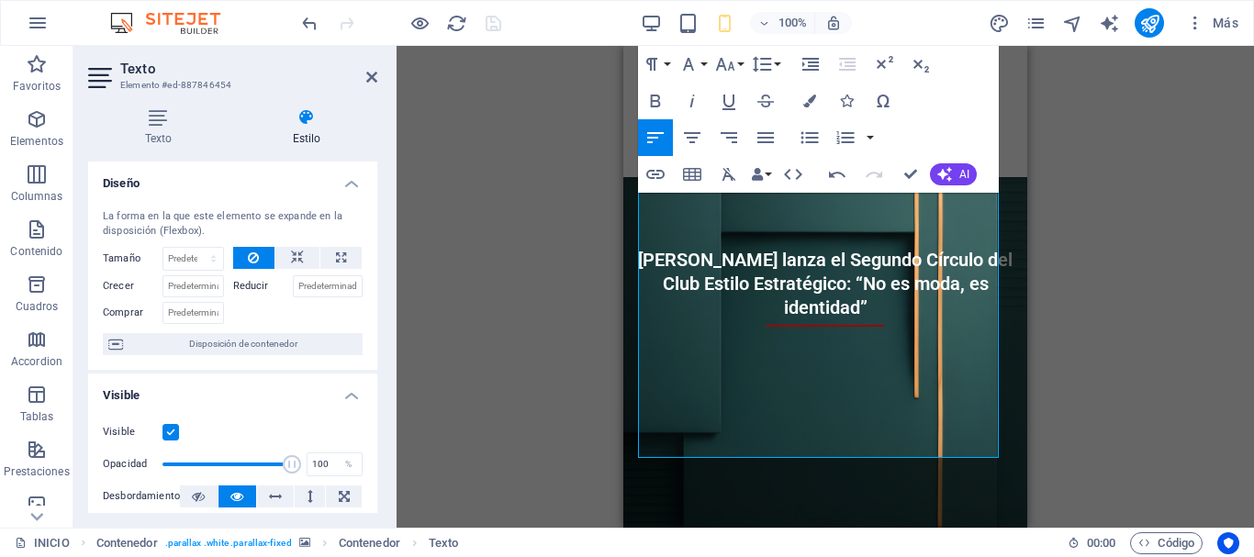
drag, startPoint x: 713, startPoint y: 368, endPoint x: 605, endPoint y: 333, distance: 113.8
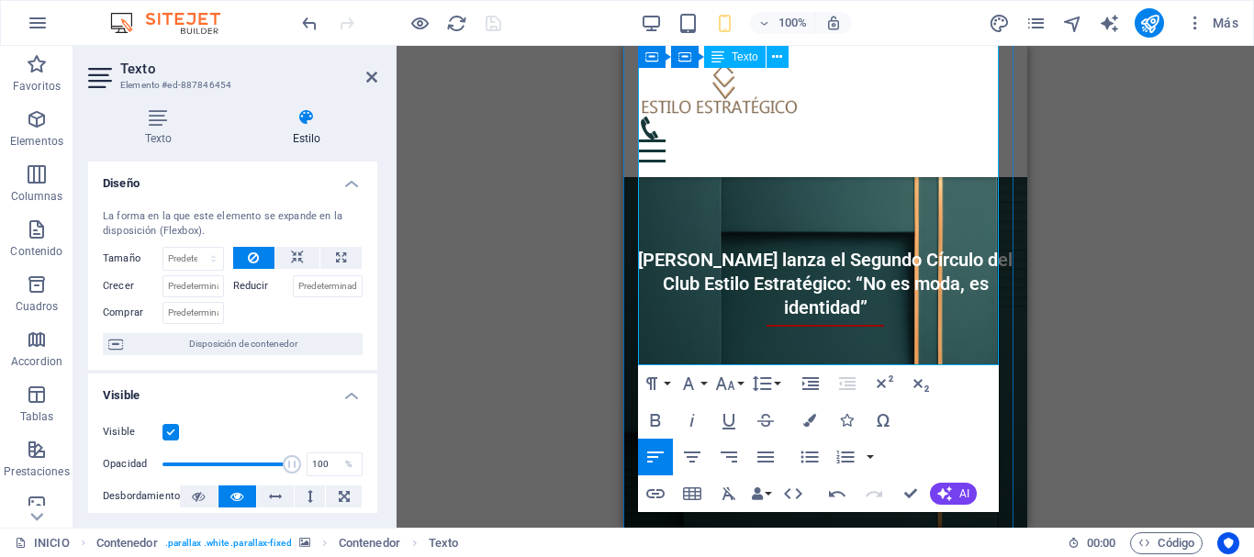
drag, startPoint x: 729, startPoint y: 280, endPoint x: 643, endPoint y: 187, distance: 126.6
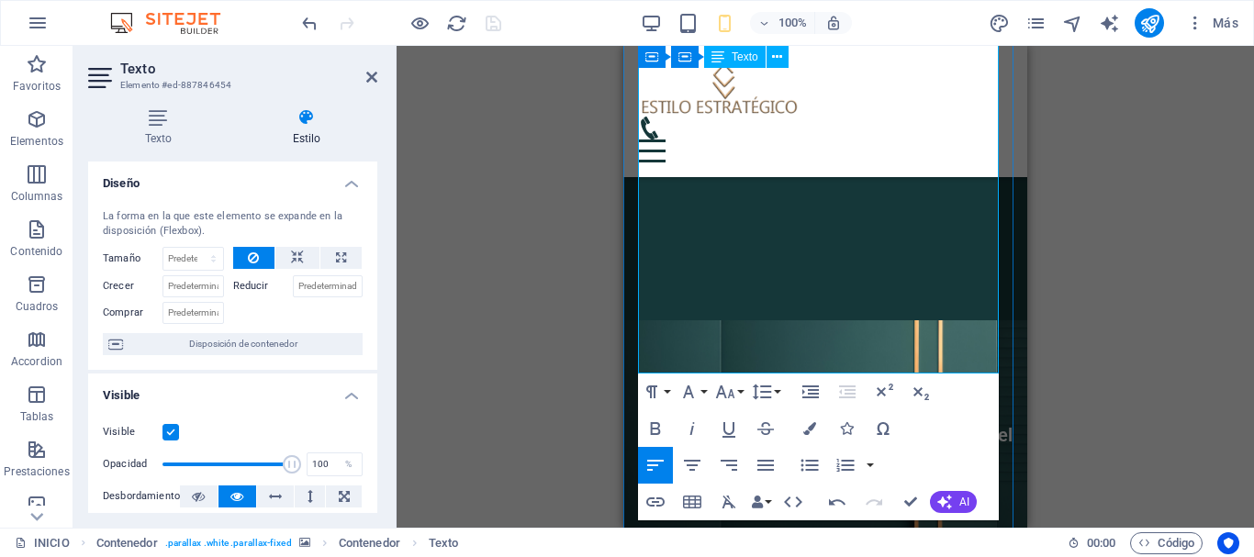
scroll to position [905, 0]
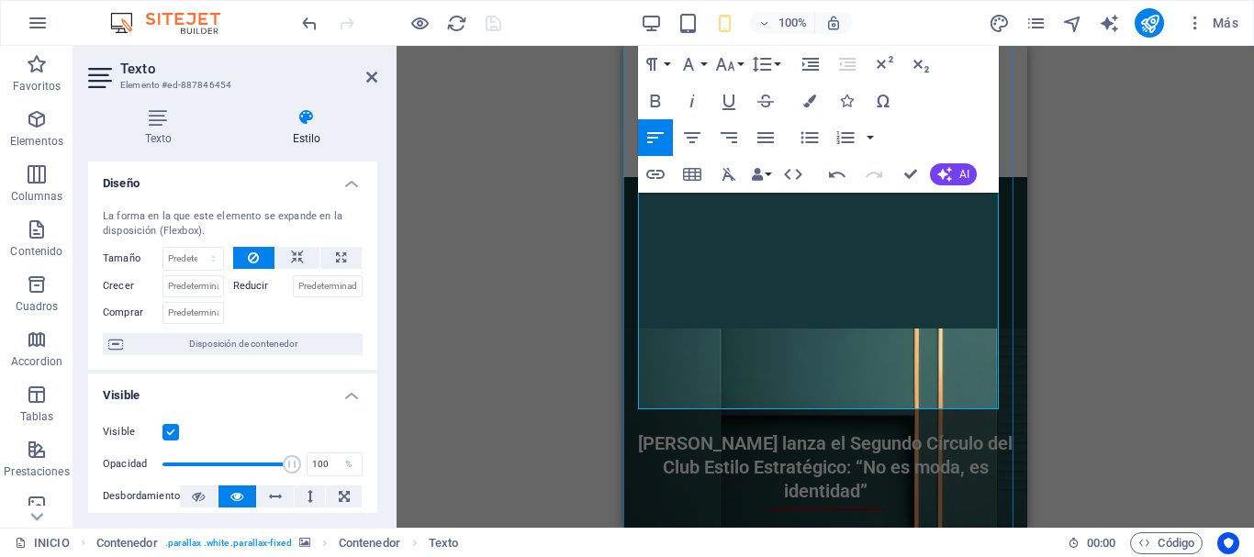
drag, startPoint x: 844, startPoint y: 325, endPoint x: 656, endPoint y: 218, distance: 216.2
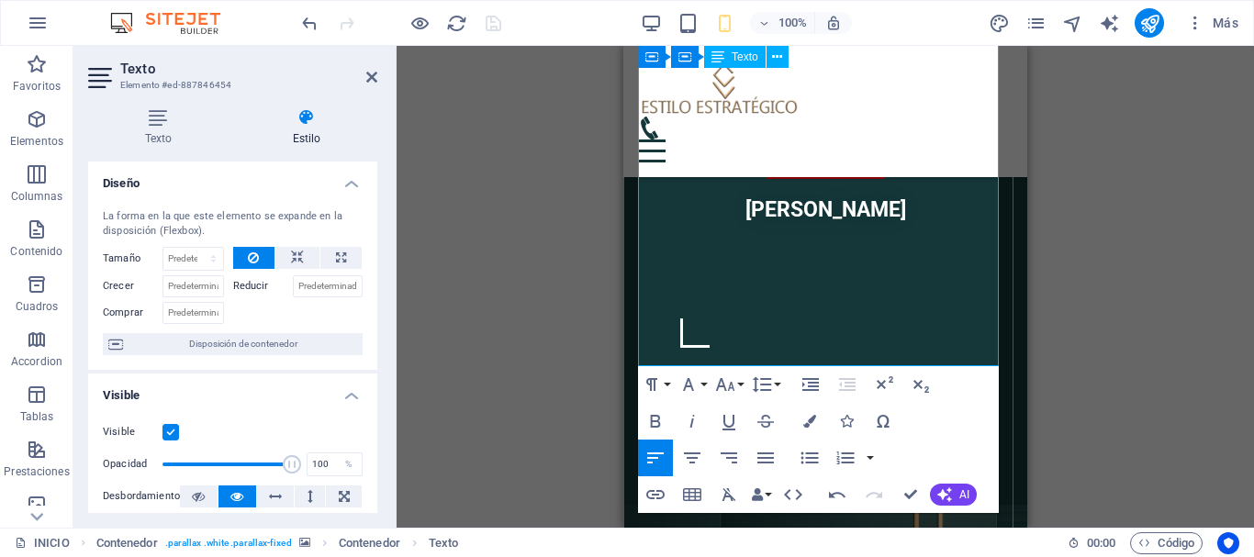
scroll to position [721, 0]
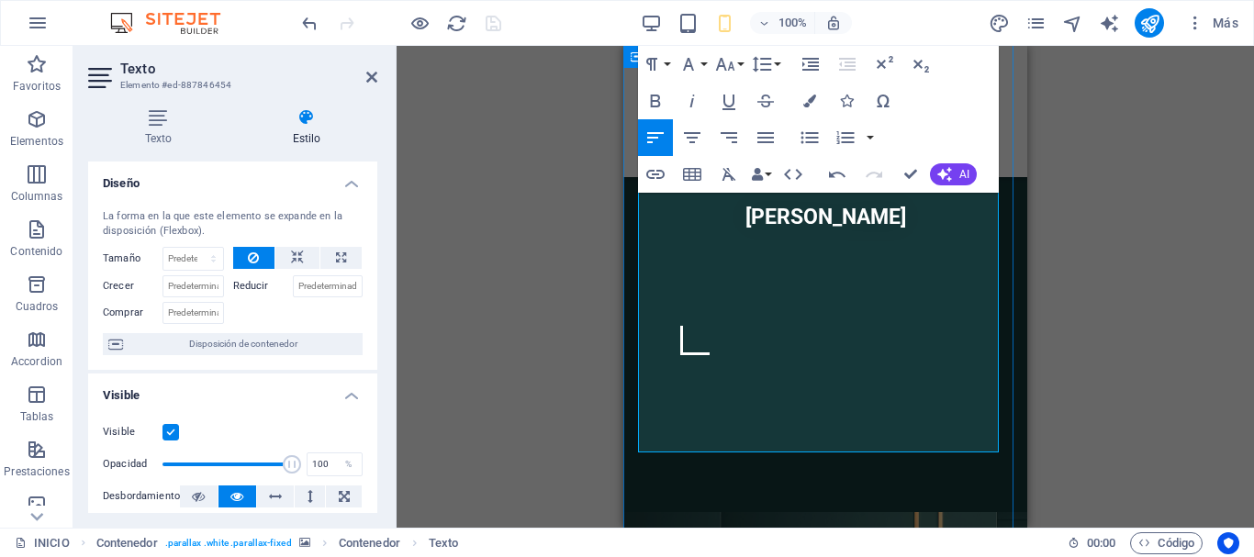
drag, startPoint x: 989, startPoint y: 372, endPoint x: 650, endPoint y: 232, distance: 367.2
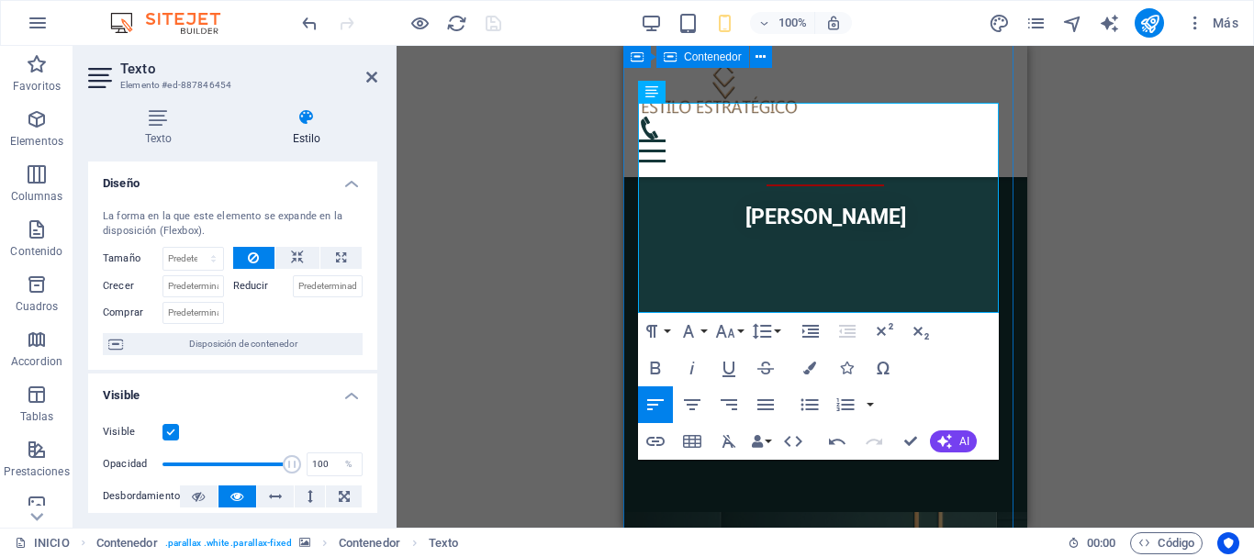
drag, startPoint x: 694, startPoint y: 240, endPoint x: 629, endPoint y: 176, distance: 90.9
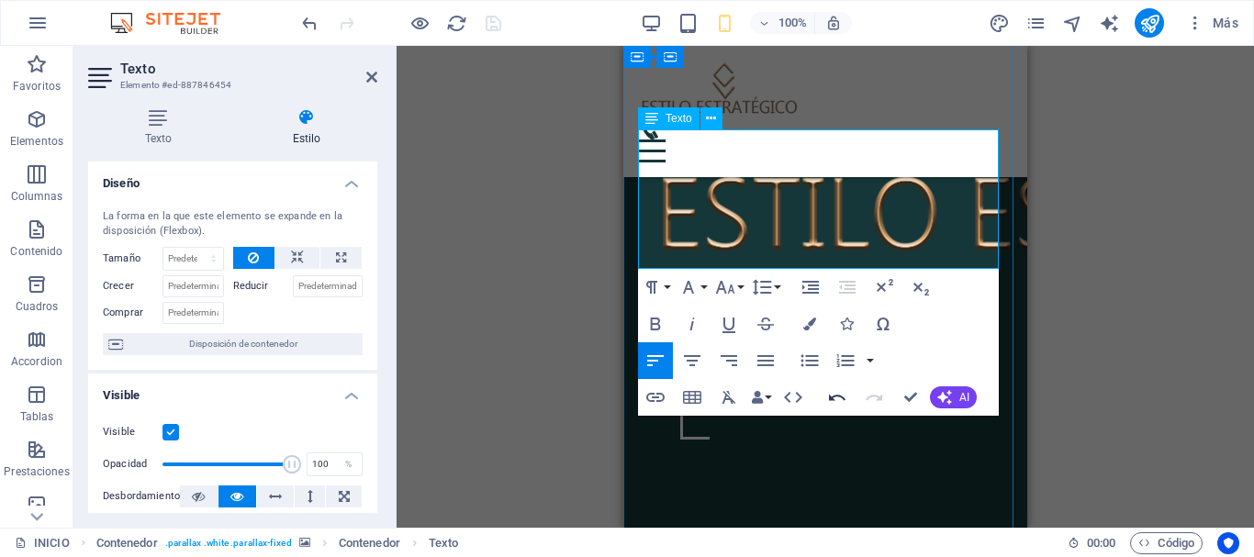
scroll to position [538, 0]
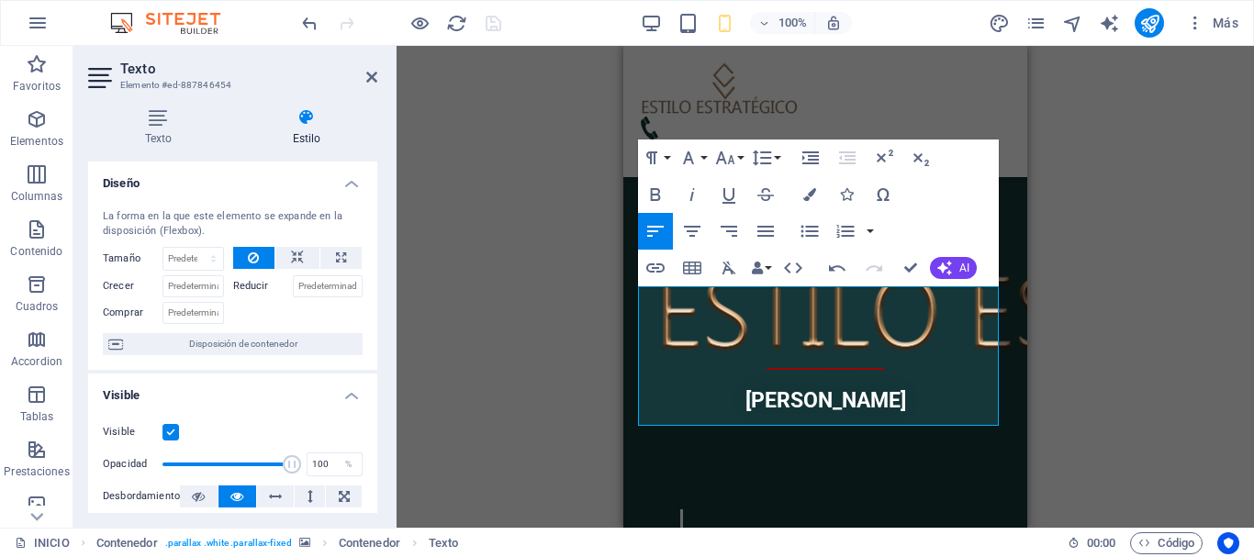
drag, startPoint x: 915, startPoint y: 341, endPoint x: 614, endPoint y: 277, distance: 307.7
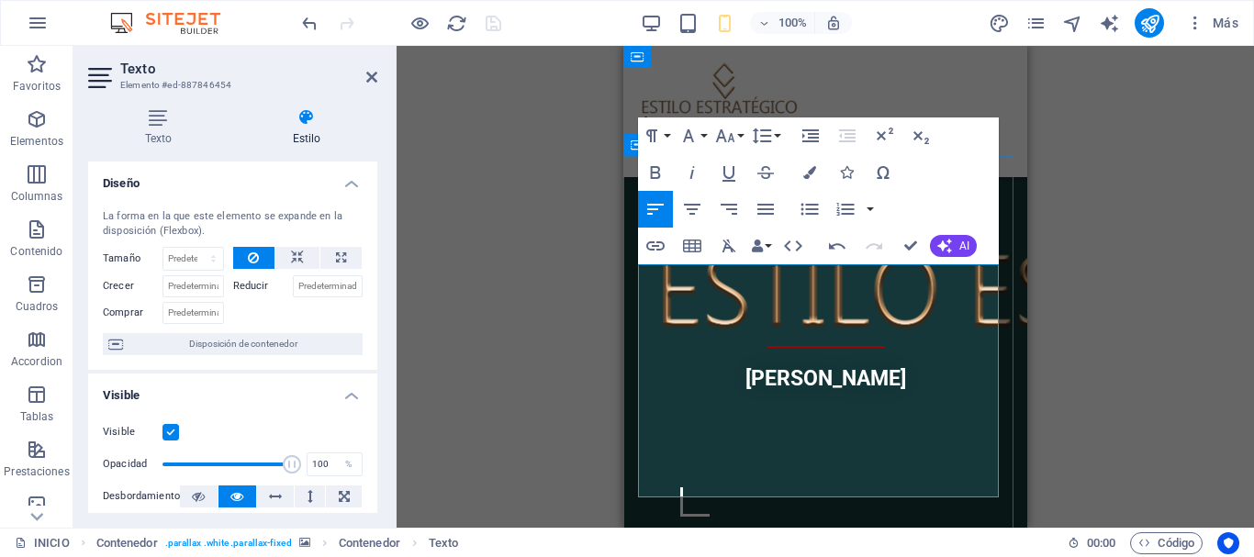
click at [725, 252] on icon "button" at bounding box center [729, 246] width 22 height 22
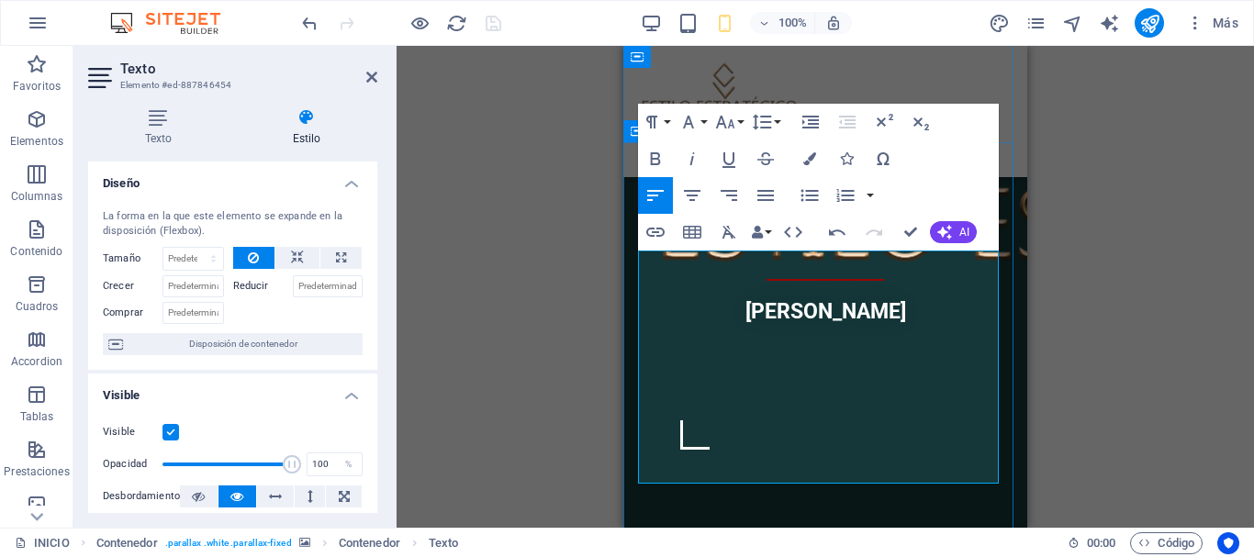
scroll to position [652, 0]
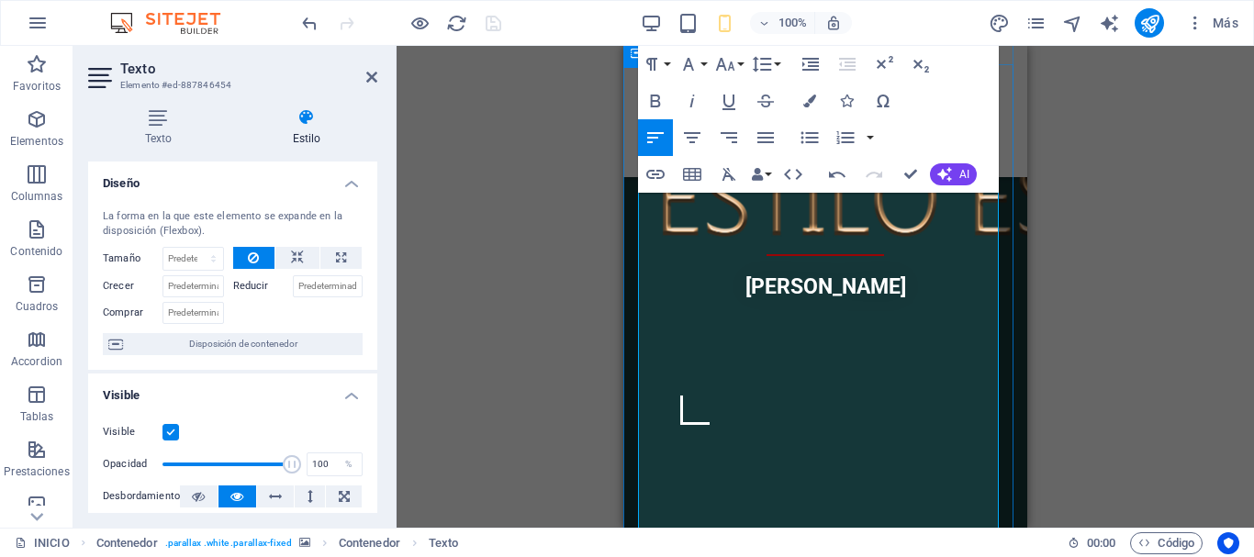
click at [723, 173] on icon "button" at bounding box center [729, 174] width 22 height 22
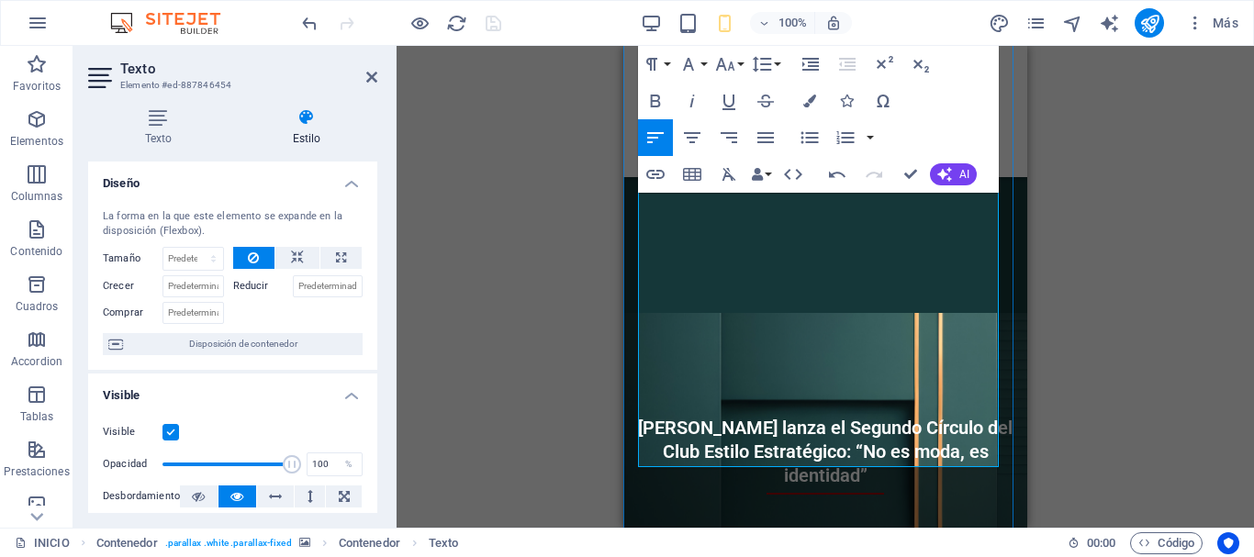
scroll to position [927, 0]
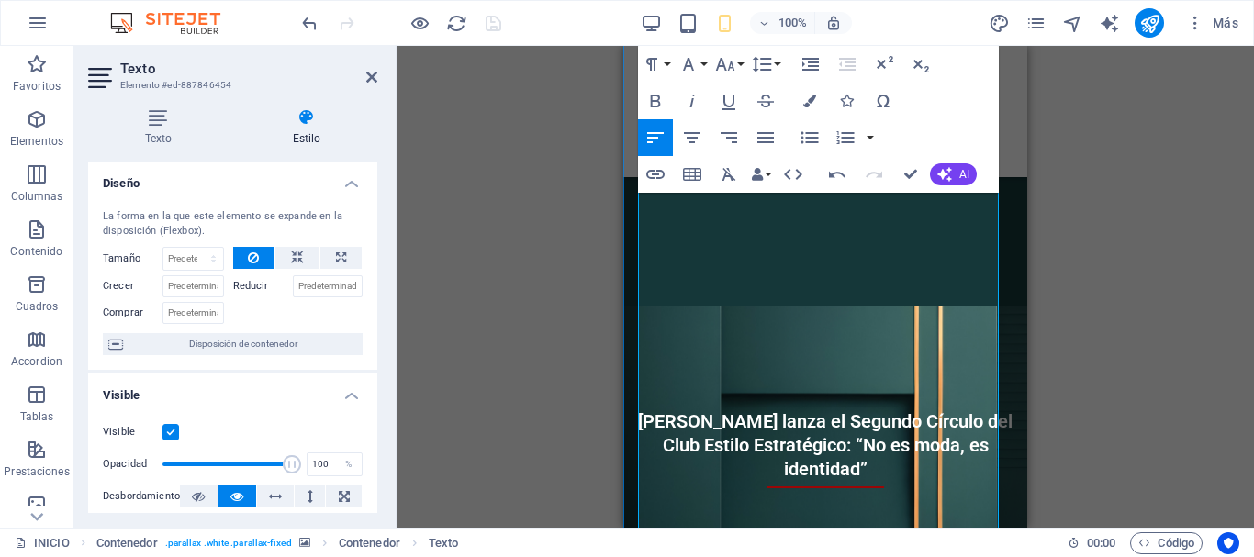
click at [726, 185] on button "Clear Formatting" at bounding box center [728, 174] width 35 height 37
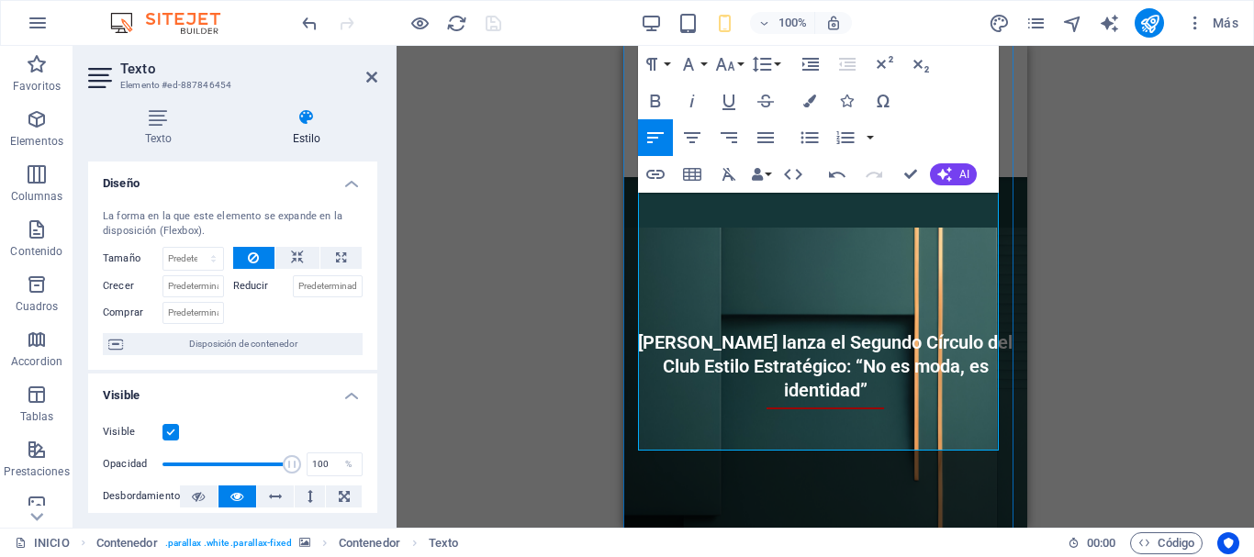
scroll to position [1111, 0]
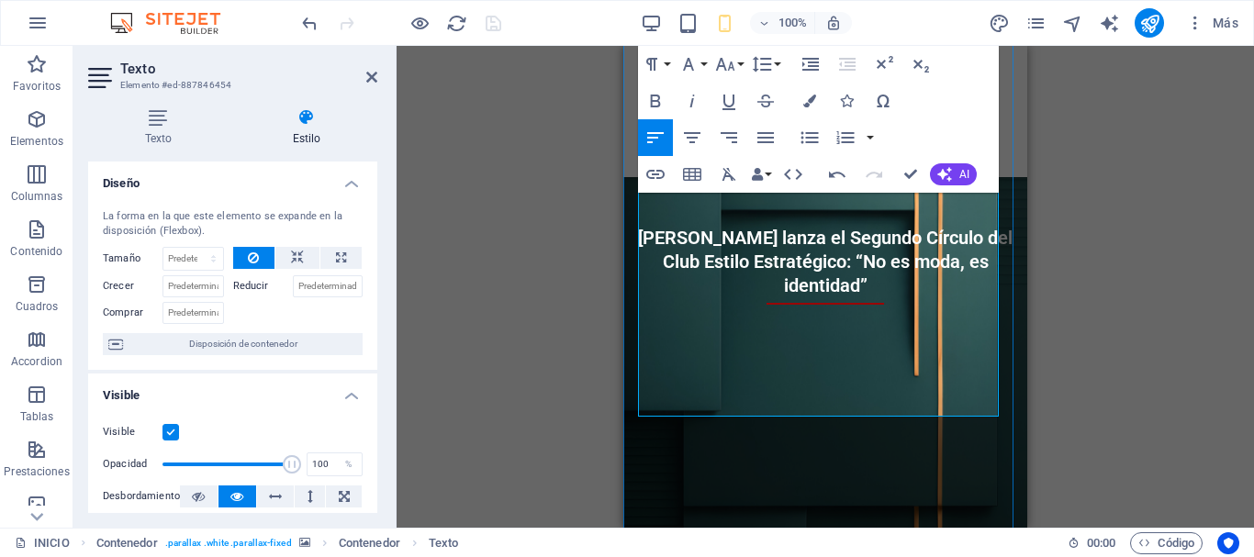
click at [730, 174] on icon "button" at bounding box center [729, 174] width 14 height 13
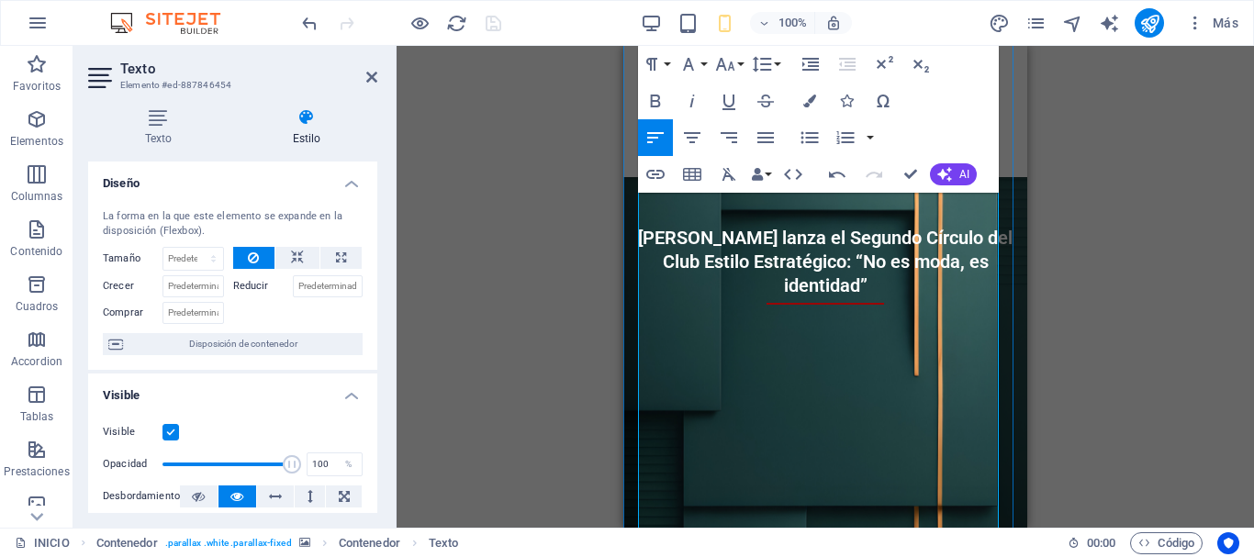
click at [731, 166] on icon "button" at bounding box center [729, 174] width 22 height 22
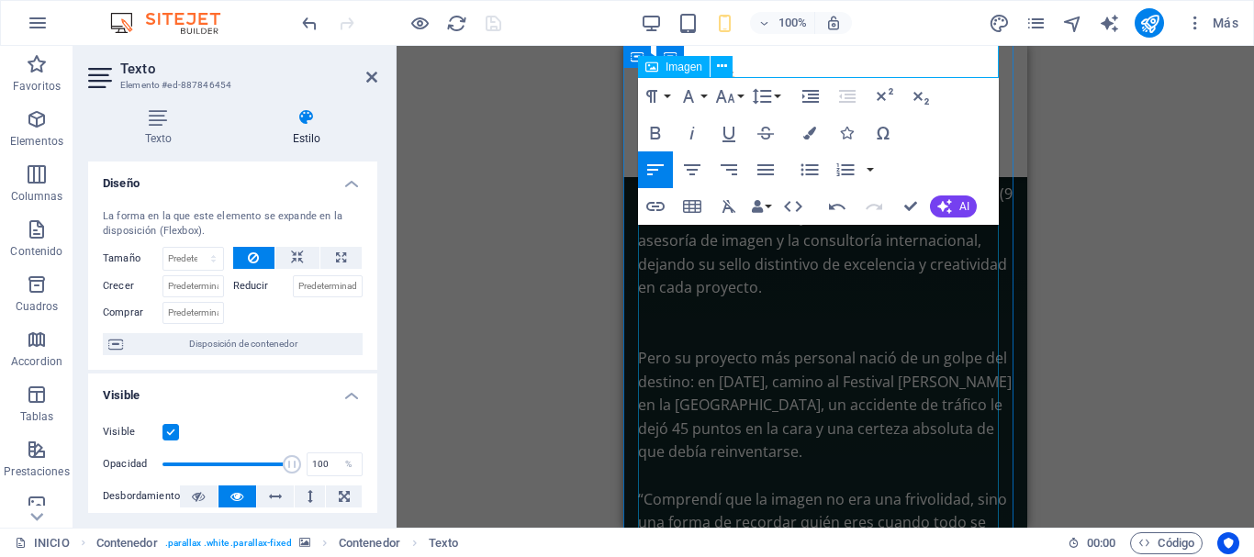
scroll to position [1661, 0]
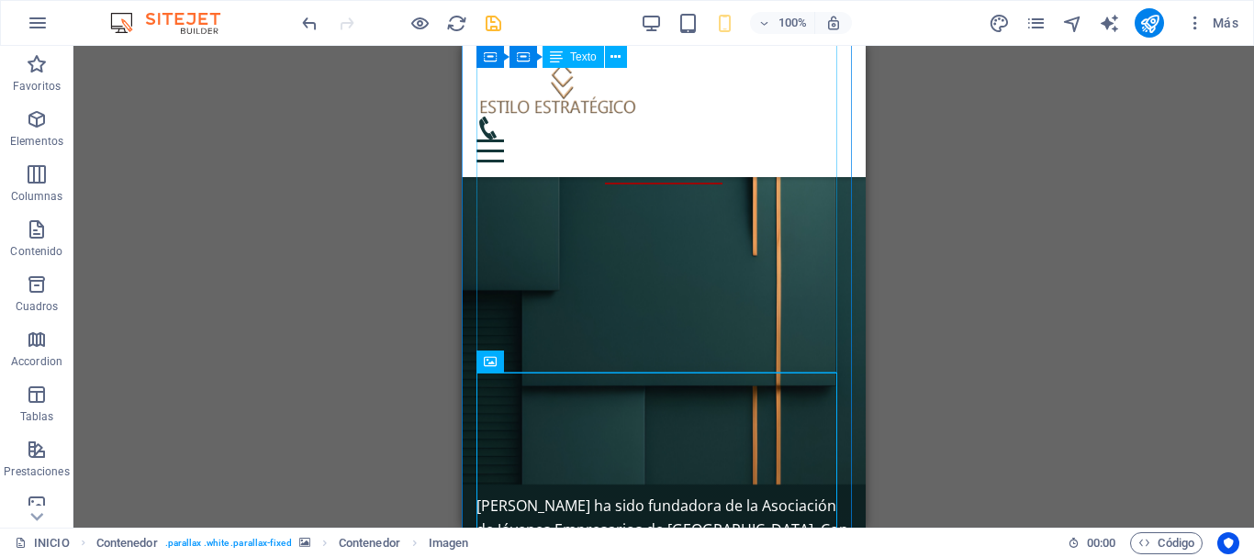
scroll to position [1111, 0]
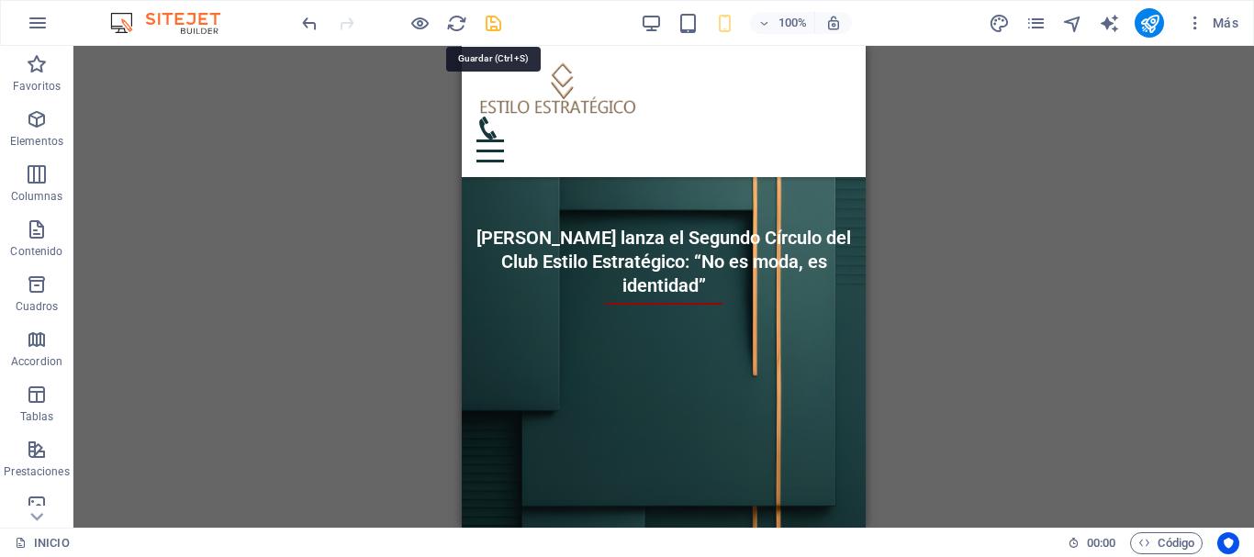
click at [498, 26] on icon "save" at bounding box center [493, 23] width 21 height 21
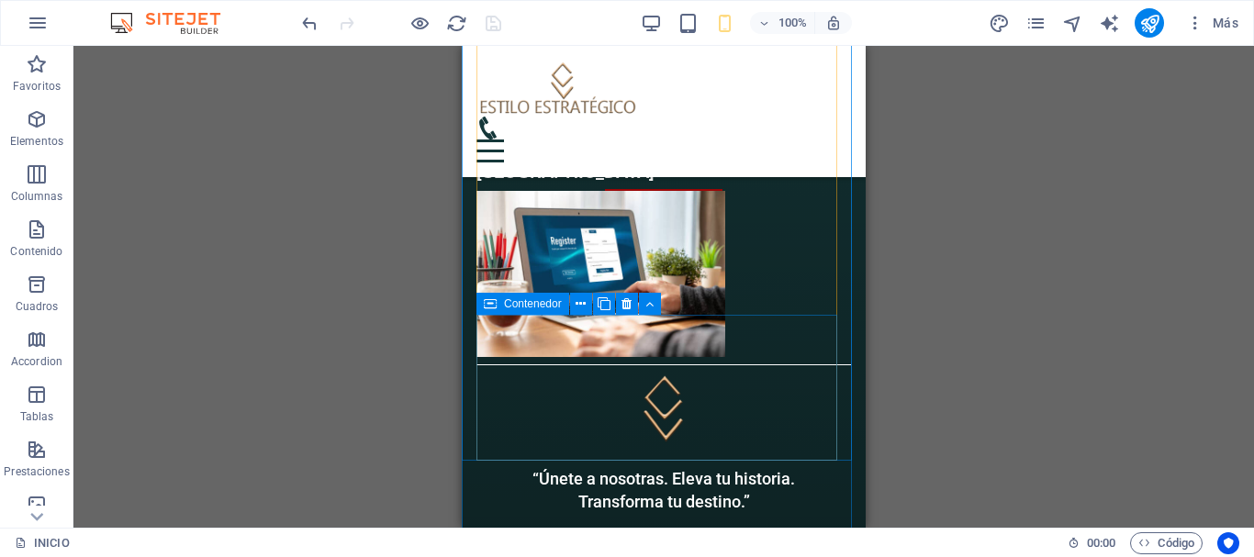
scroll to position [3304, 0]
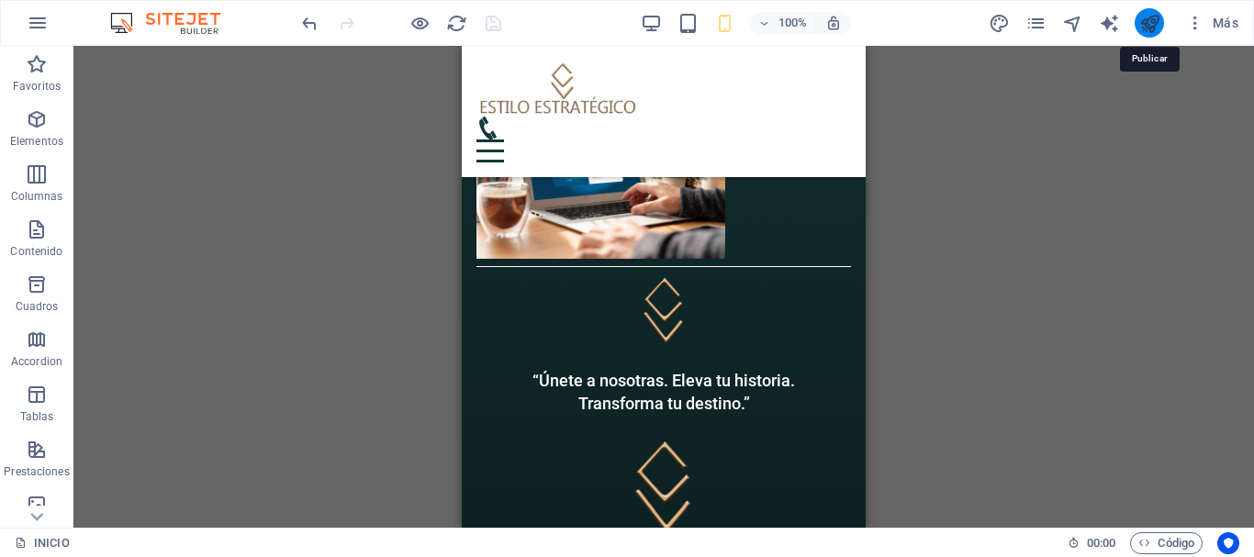
click at [1147, 21] on icon "publish" at bounding box center [1149, 23] width 21 height 21
